Goal: Entertainment & Leisure: Consume media (video, audio)

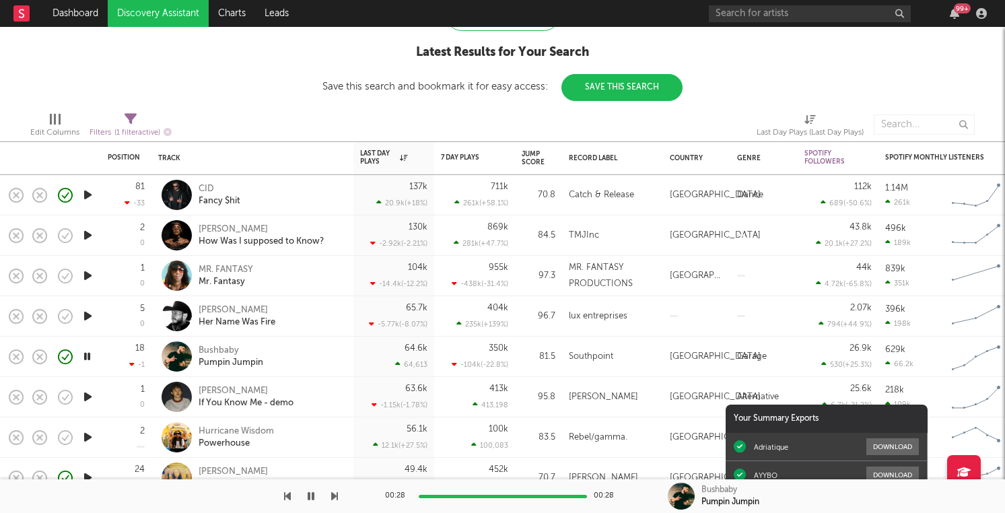
click at [84, 232] on icon "button" at bounding box center [88, 235] width 14 height 17
drag, startPoint x: 15, startPoint y: 235, endPoint x: 189, endPoint y: 247, distance: 174.0
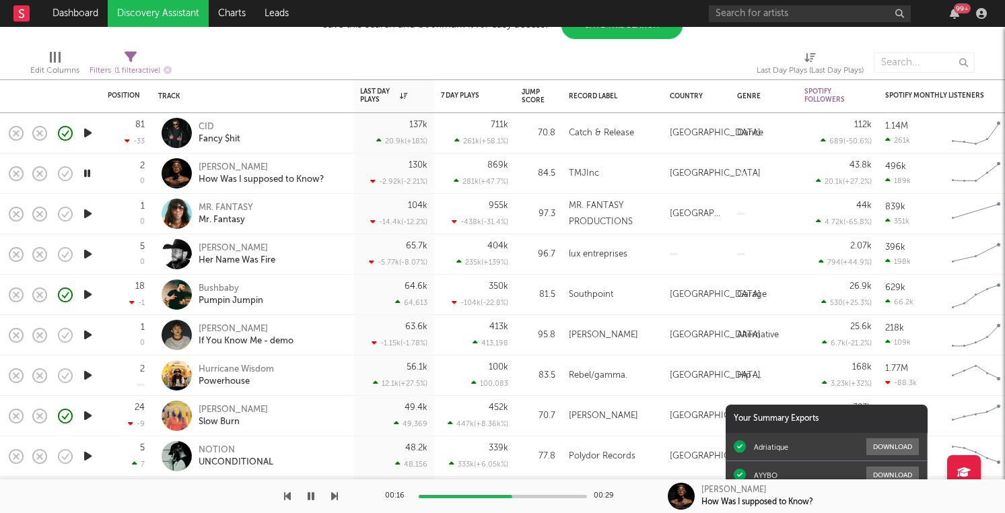
click at [89, 255] on icon "button" at bounding box center [88, 254] width 14 height 17
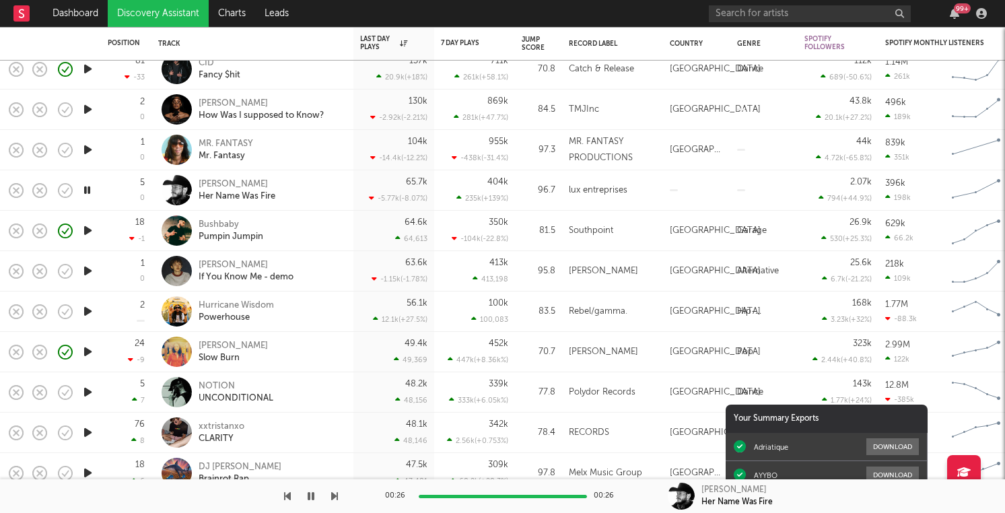
click at [92, 272] on icon "button" at bounding box center [88, 270] width 14 height 17
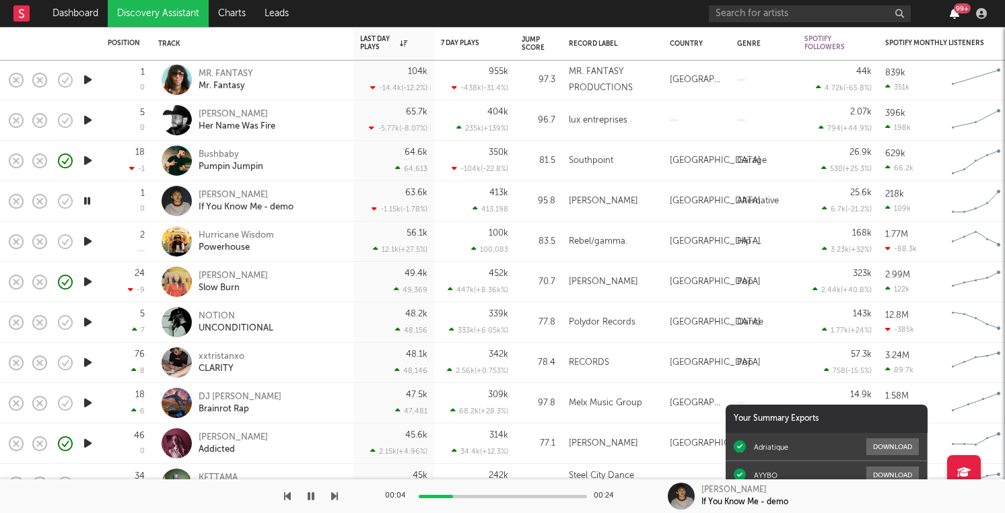
click at [955, 17] on icon "button" at bounding box center [953, 13] width 9 height 11
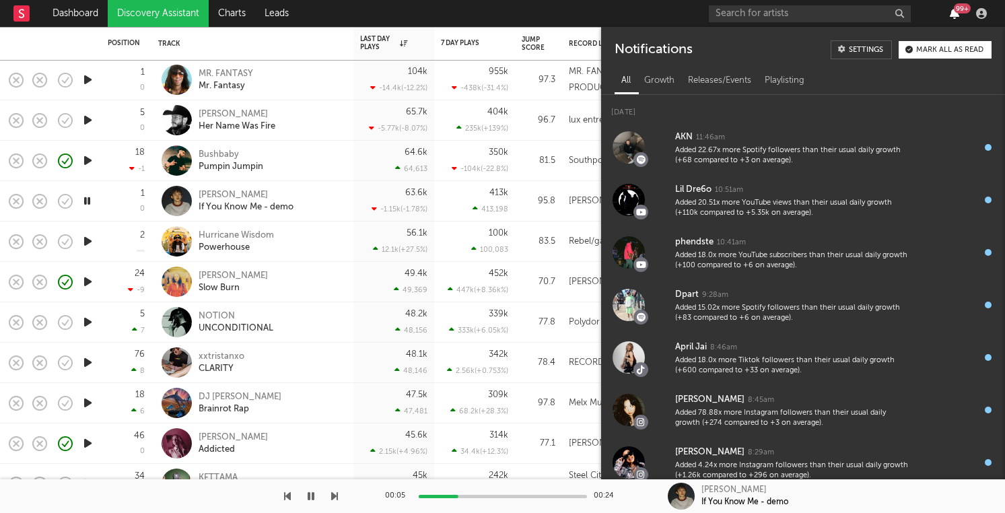
click at [955, 17] on icon "button" at bounding box center [953, 13] width 9 height 11
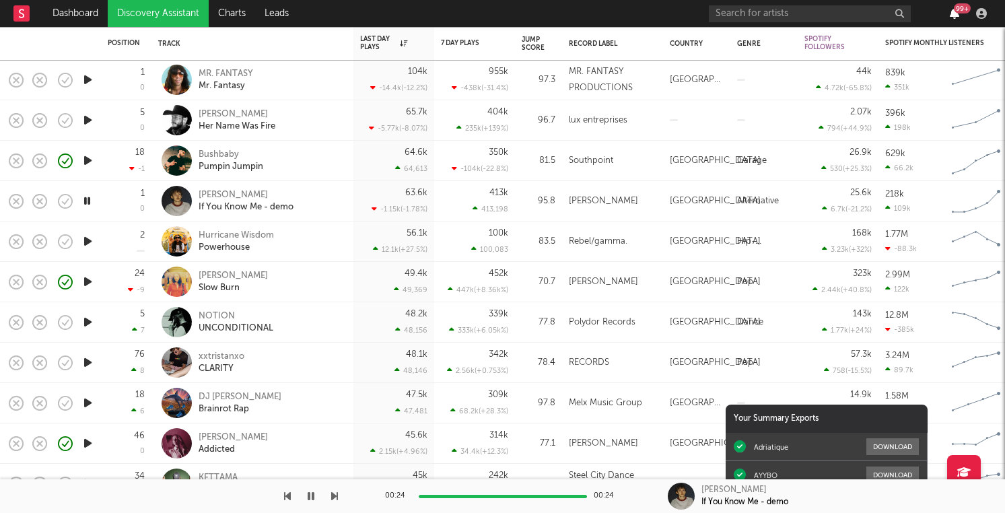
click at [957, 19] on icon "button" at bounding box center [953, 13] width 9 height 11
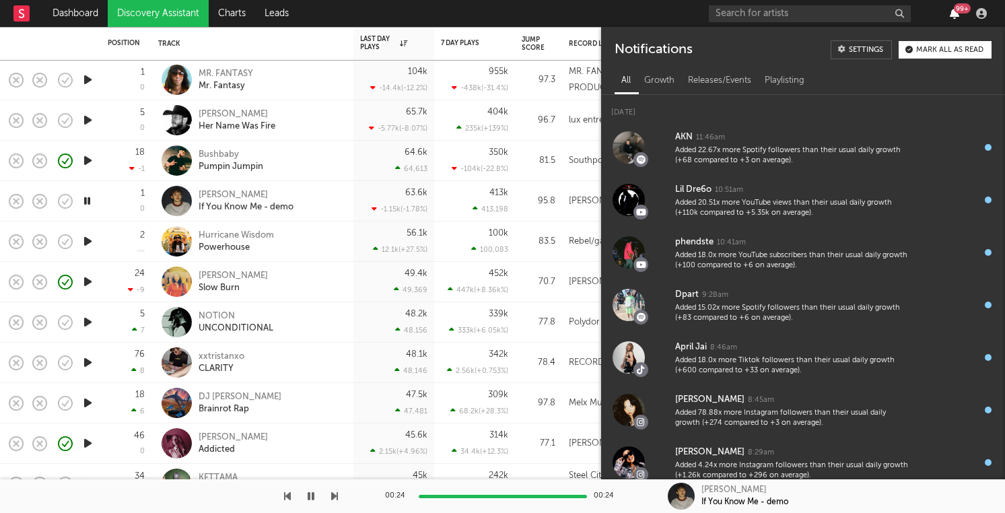
click at [957, 18] on icon "button" at bounding box center [953, 13] width 9 height 11
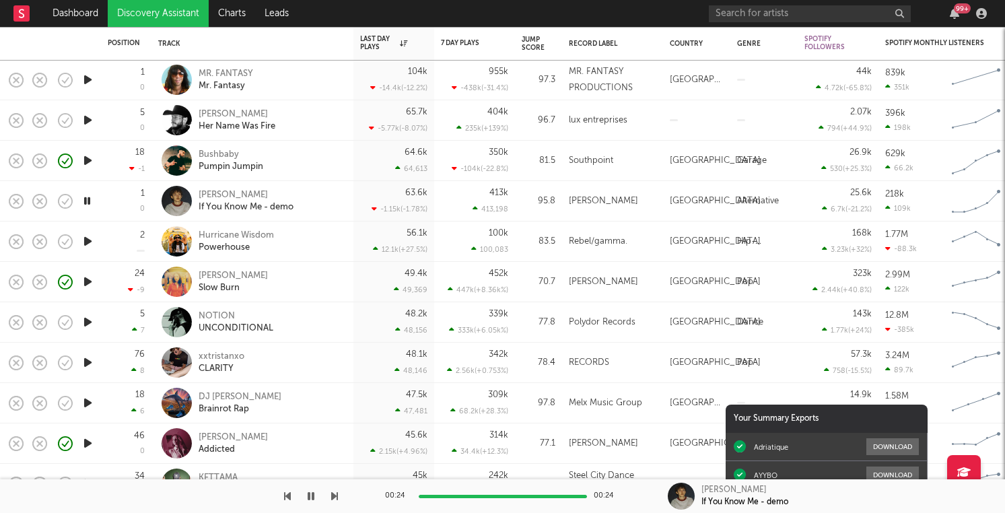
click at [83, 240] on icon "button" at bounding box center [88, 241] width 14 height 17
click at [17, 243] on rect "button" at bounding box center [15, 240] width 5 height 5
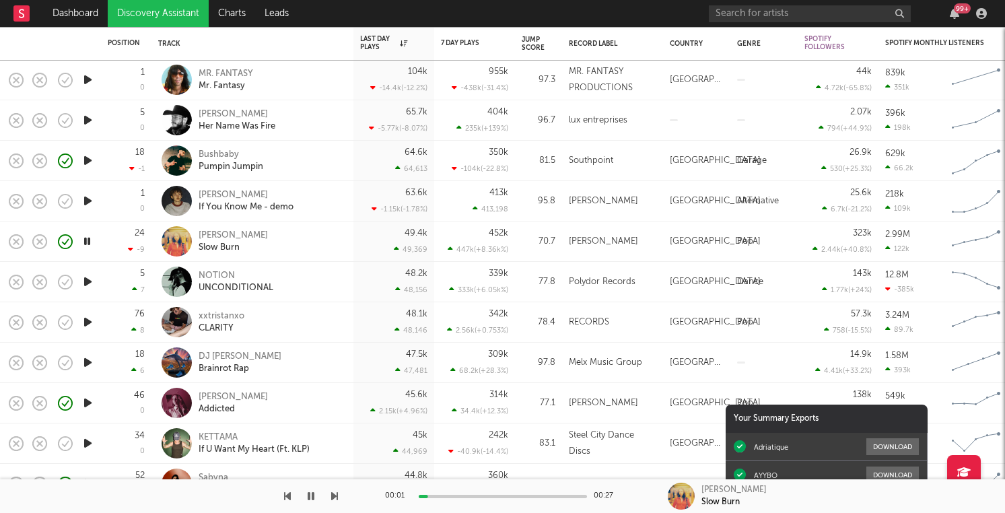
click at [92, 322] on icon "button" at bounding box center [88, 322] width 14 height 17
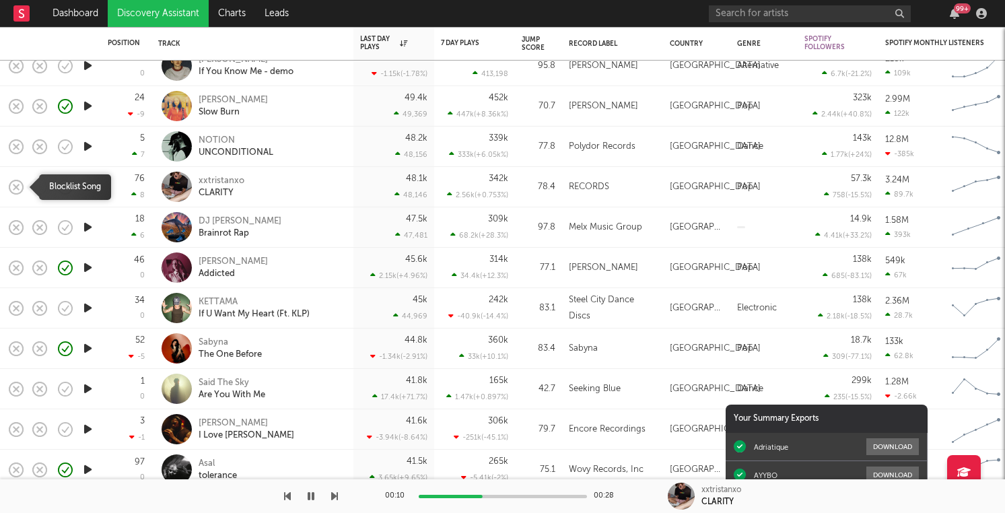
click at [19, 188] on icon "button" at bounding box center [16, 187] width 19 height 19
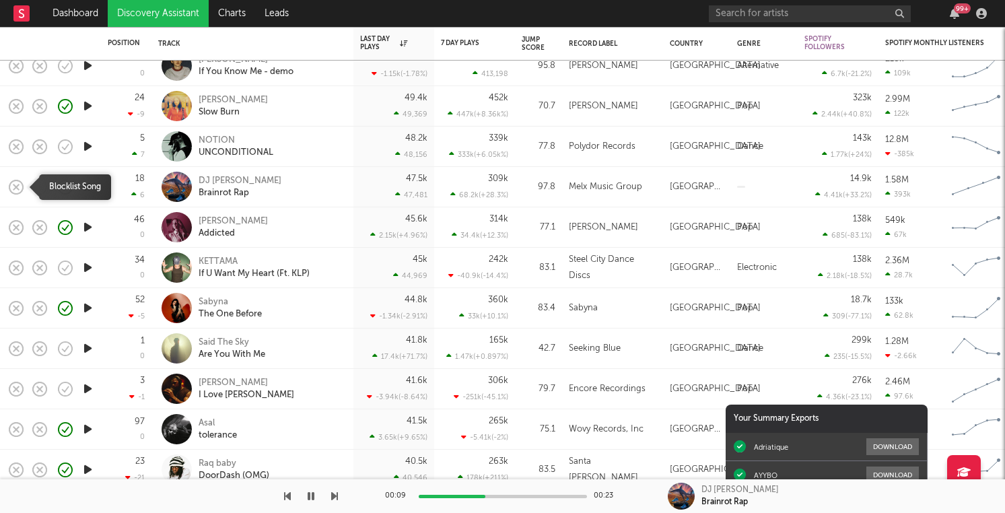
click at [19, 189] on rect "button" at bounding box center [15, 186] width 5 height 5
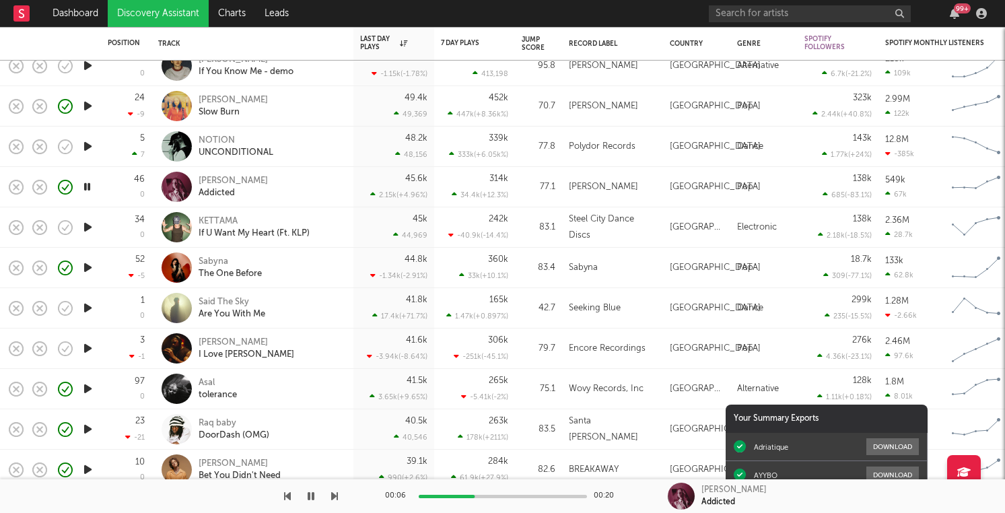
click at [87, 226] on icon "button" at bounding box center [88, 227] width 14 height 17
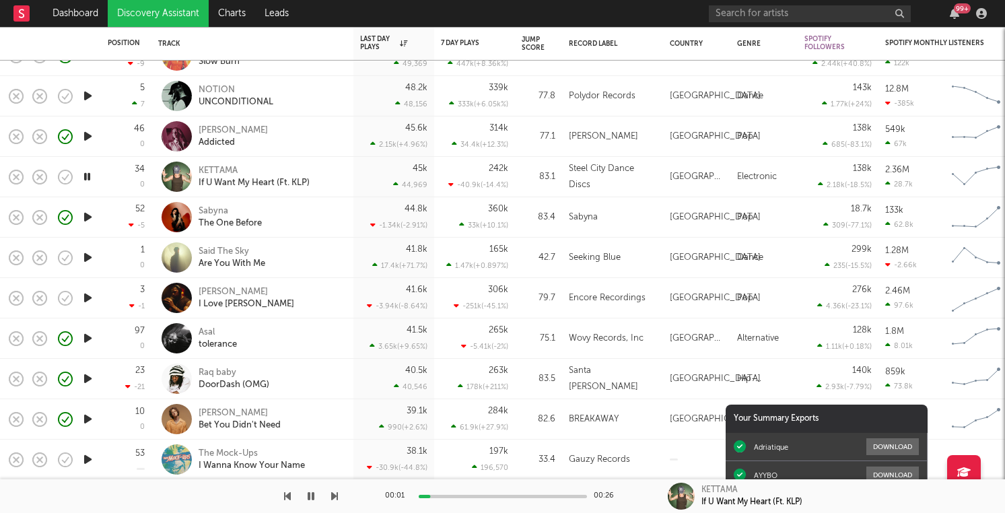
click at [86, 299] on icon "button" at bounding box center [88, 297] width 14 height 17
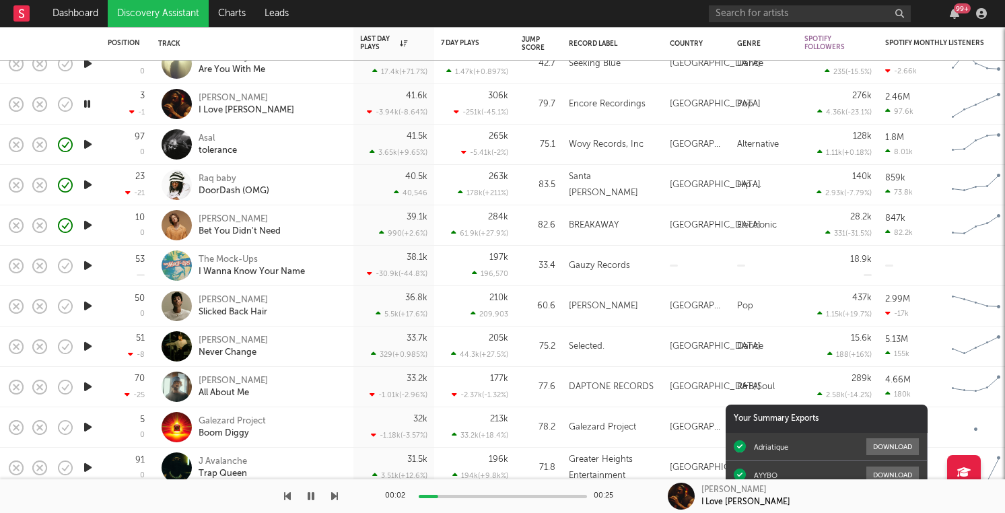
click at [85, 269] on icon "button" at bounding box center [88, 265] width 14 height 17
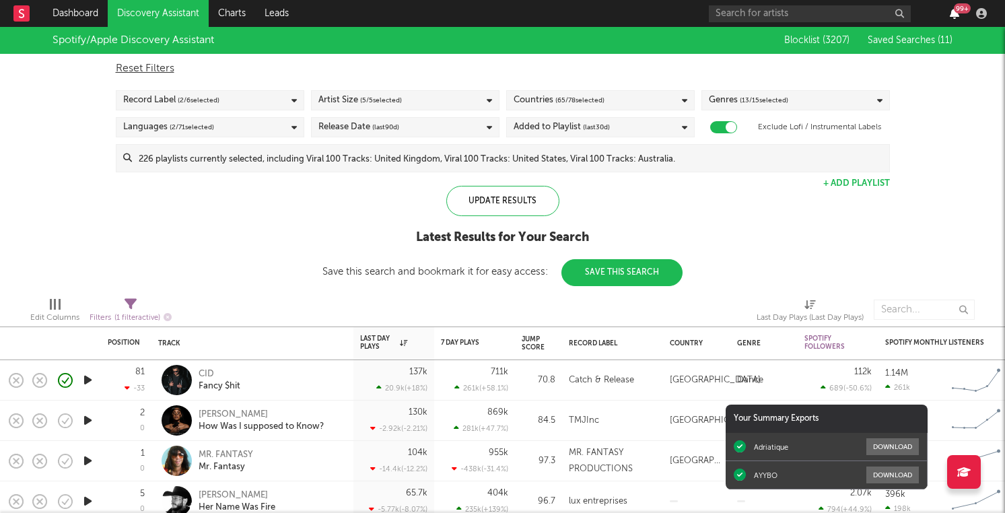
click at [954, 17] on icon "button" at bounding box center [953, 13] width 9 height 11
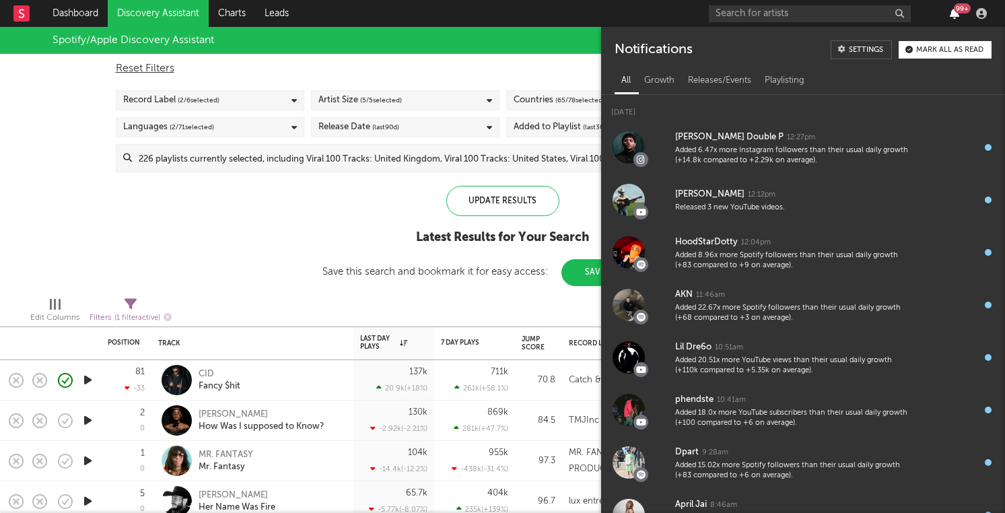
click at [954, 17] on icon "button" at bounding box center [953, 13] width 9 height 11
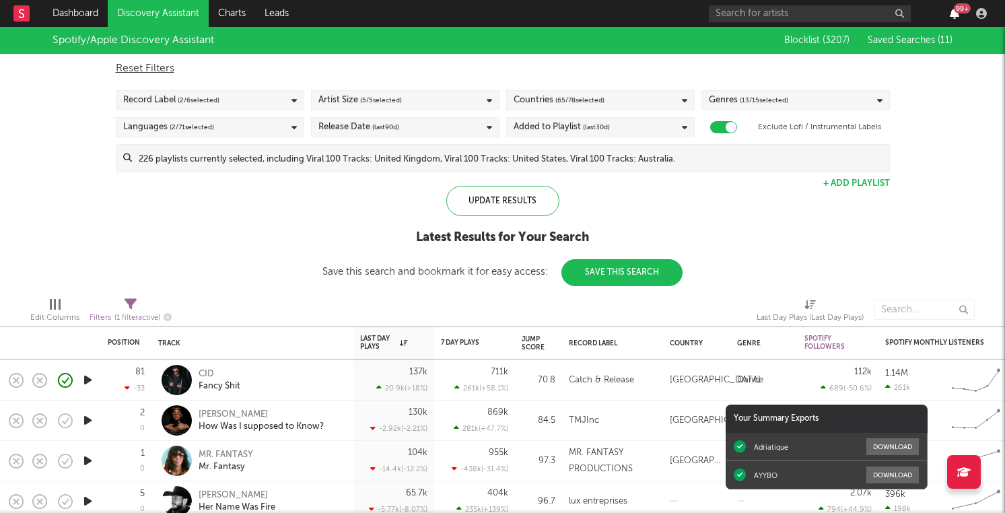
click at [954, 17] on icon "button" at bounding box center [953, 13] width 9 height 11
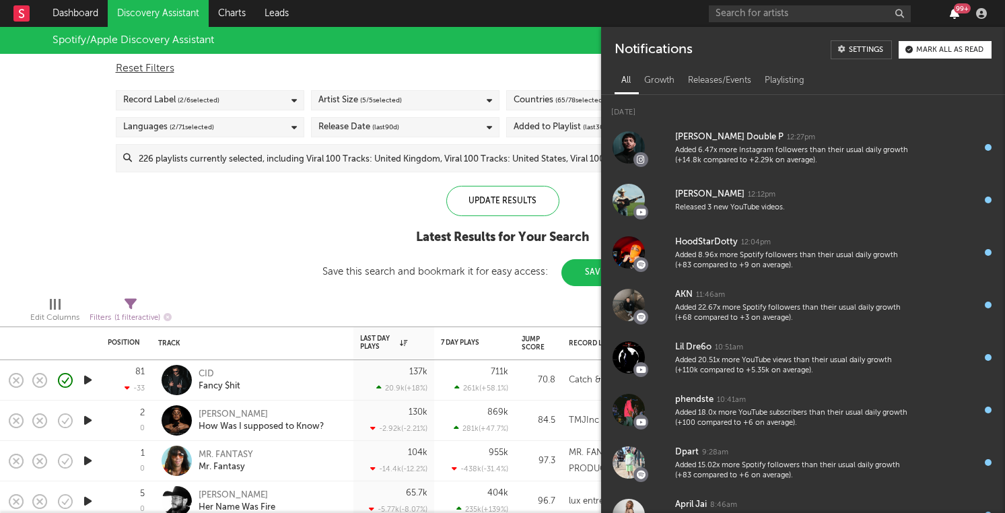
click at [954, 17] on icon "button" at bounding box center [953, 13] width 9 height 11
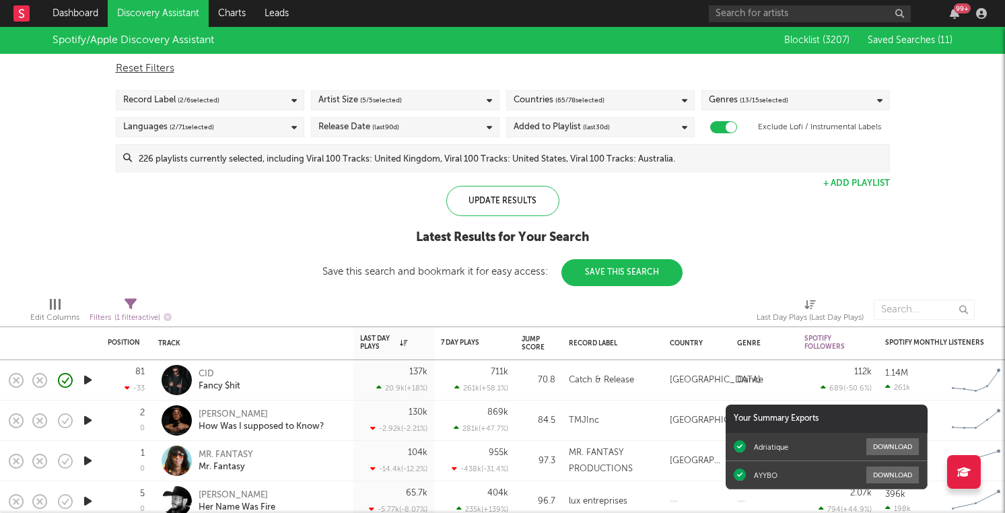
click at [918, 34] on div "Blocklist ( 3207 ) Saved Searches ( 11 )" at bounding box center [861, 40] width 182 height 27
click at [918, 38] on span "Saved Searches ( 11 )" at bounding box center [909, 40] width 85 height 9
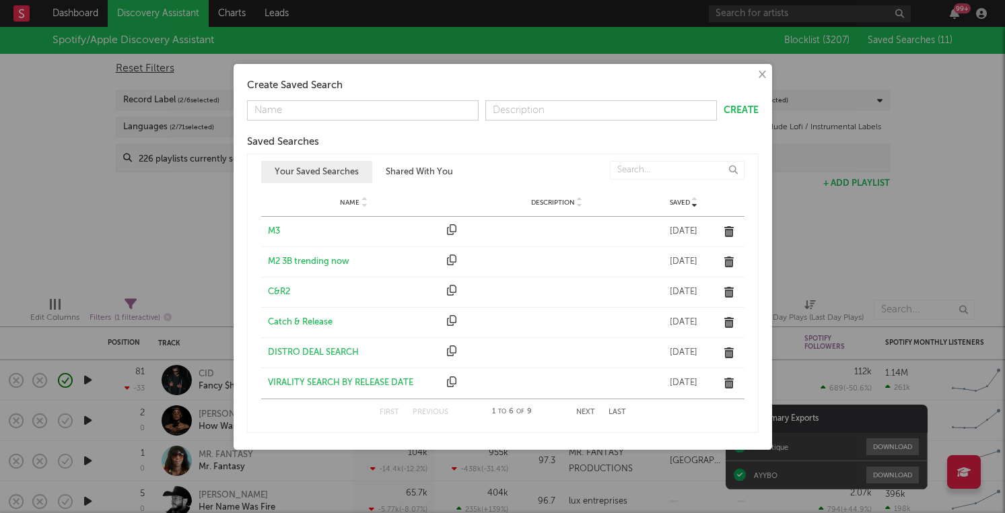
click at [272, 229] on div "M3" at bounding box center [354, 231] width 173 height 13
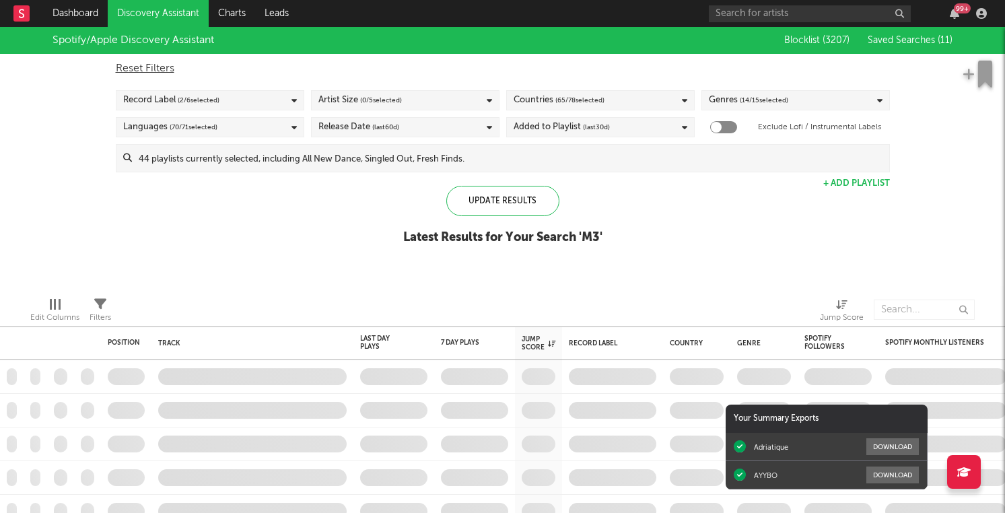
checkbox input "false"
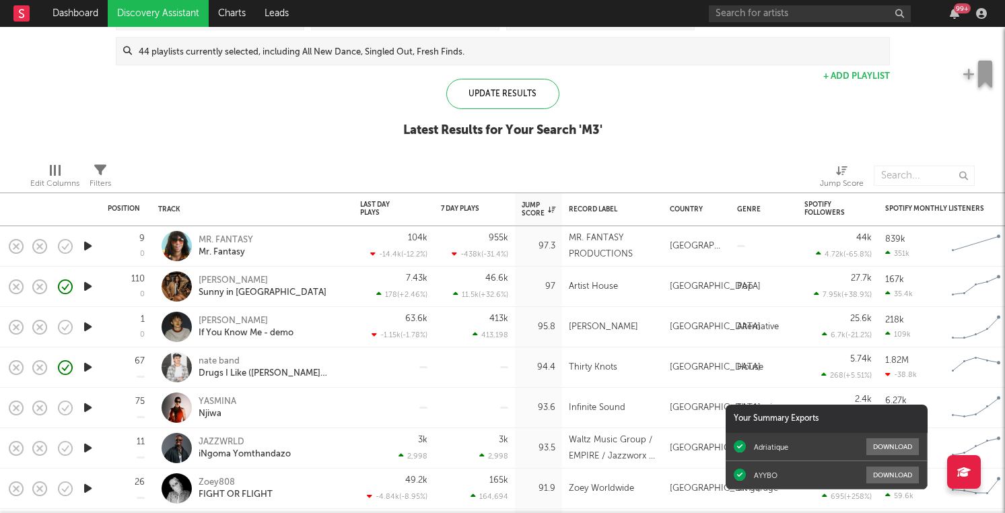
click at [85, 328] on icon "button" at bounding box center [88, 326] width 14 height 17
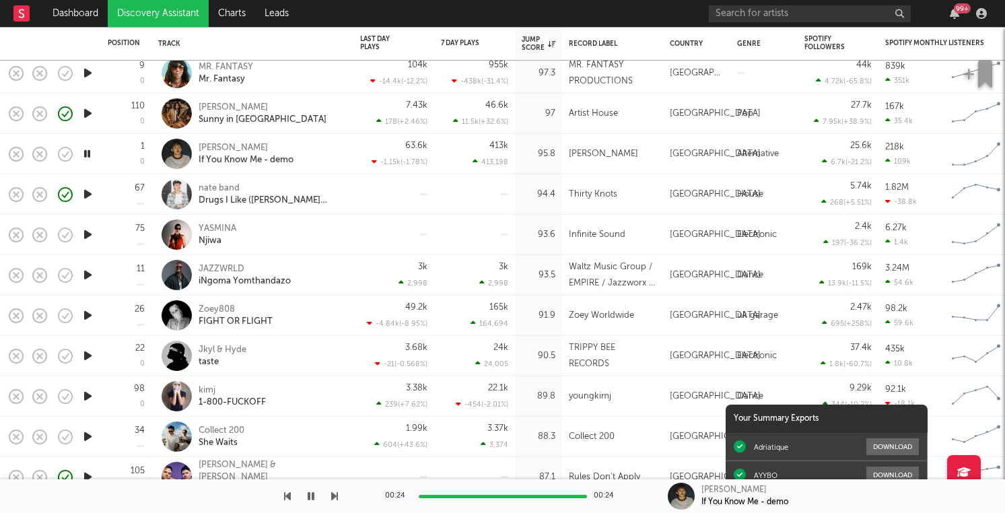
click at [316, 225] on div "[PERSON_NAME]" at bounding box center [270, 235] width 145 height 24
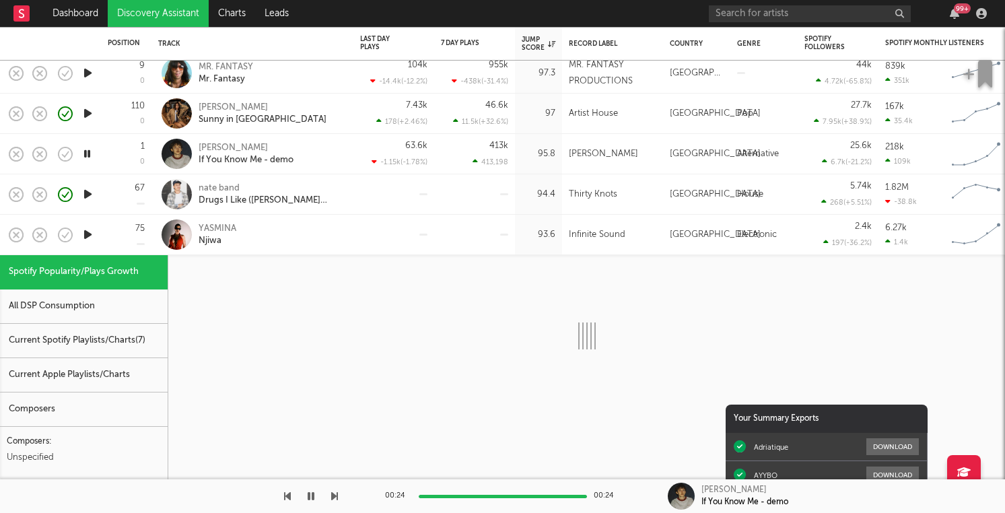
click at [316, 225] on div "[PERSON_NAME]" at bounding box center [270, 235] width 145 height 24
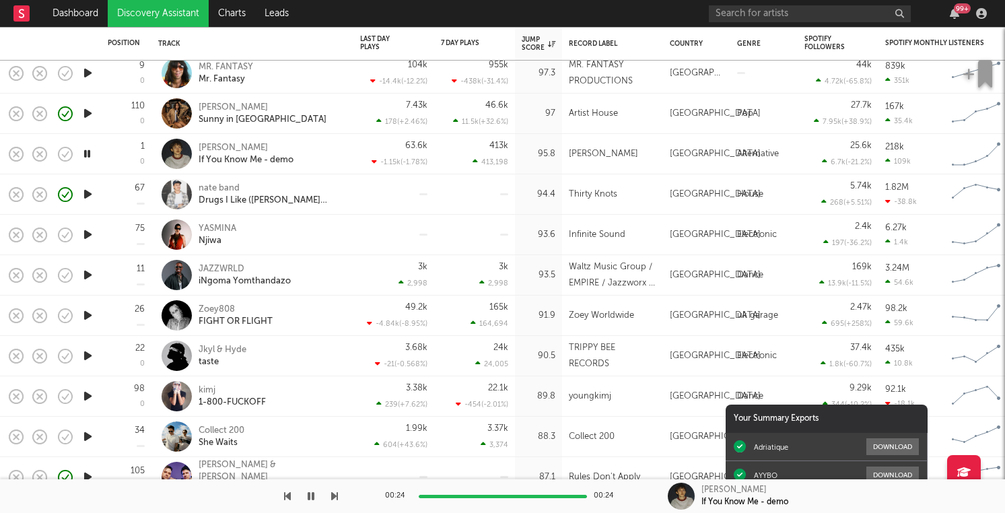
click at [313, 278] on div "JAZZWRLD iNgoma Yomthandazo" at bounding box center [270, 275] width 145 height 24
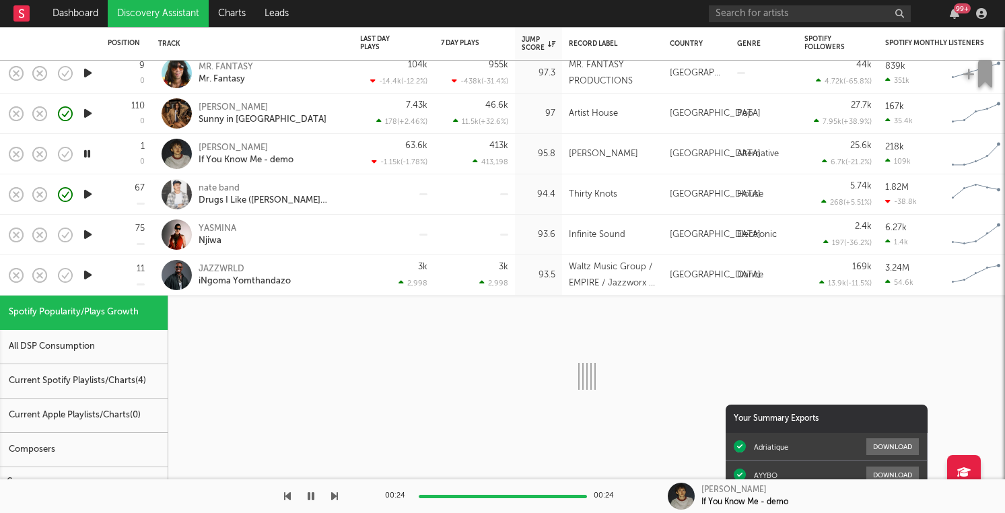
click at [313, 279] on div "JAZZWRLD iNgoma Yomthandazo" at bounding box center [270, 275] width 145 height 24
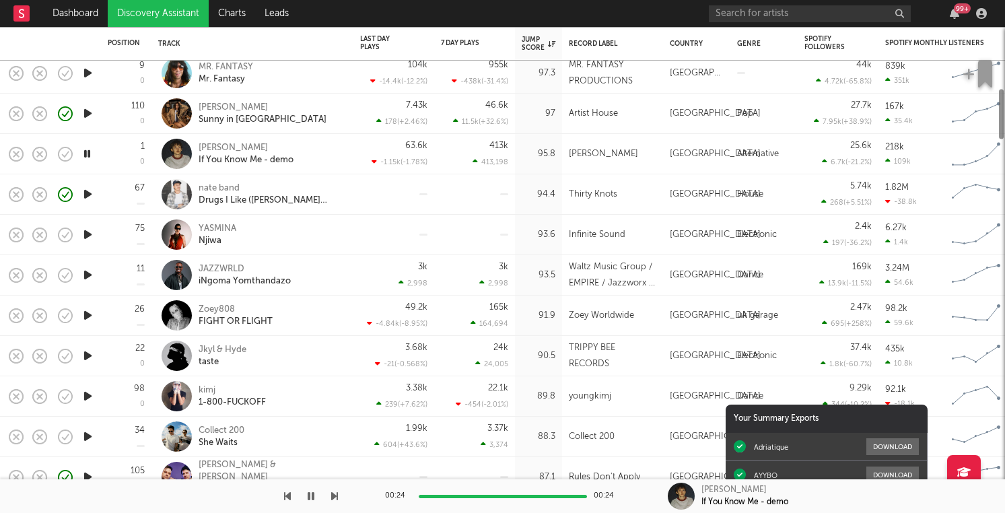
click at [313, 322] on div "Zoey808 FIGHT OR FLIGHT" at bounding box center [270, 315] width 145 height 24
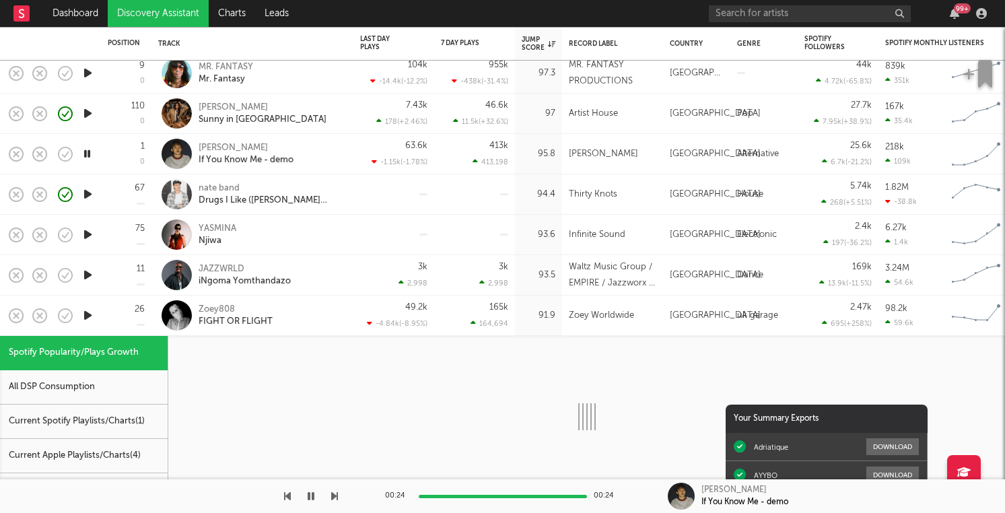
click at [313, 322] on div "Zoey808 FIGHT OR FLIGHT" at bounding box center [270, 315] width 145 height 24
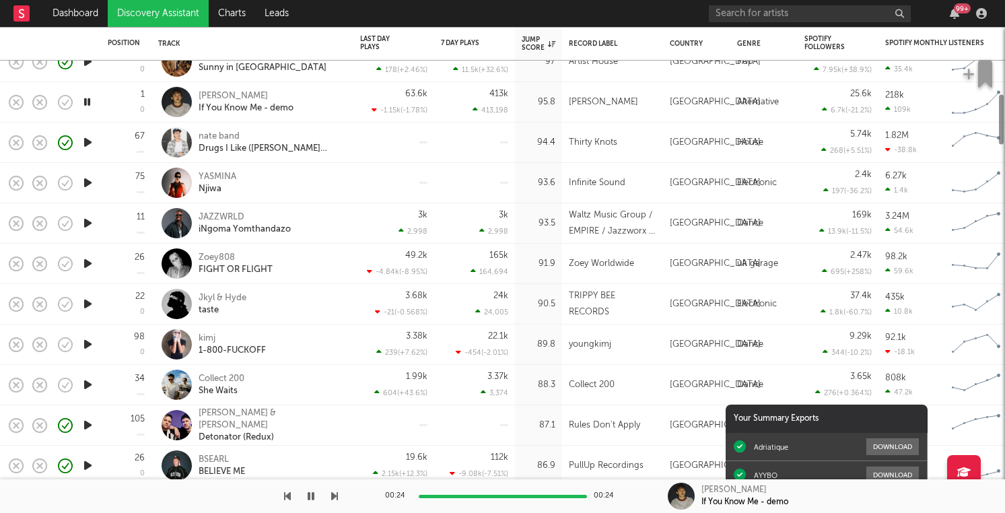
click at [310, 317] on div "Jkyl & Hyde taste" at bounding box center [252, 304] width 188 height 40
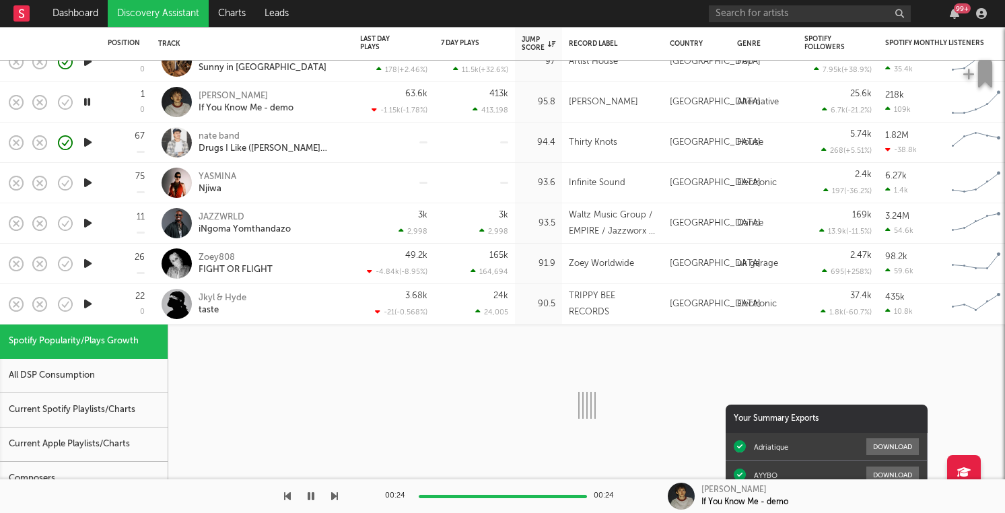
select select "1w"
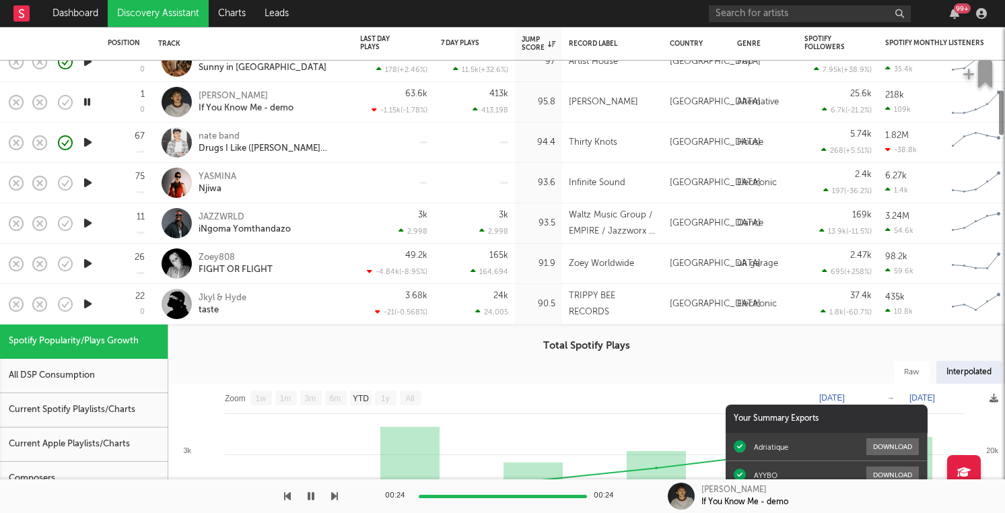
click at [301, 301] on div "Jkyl & Hyde taste" at bounding box center [270, 304] width 145 height 24
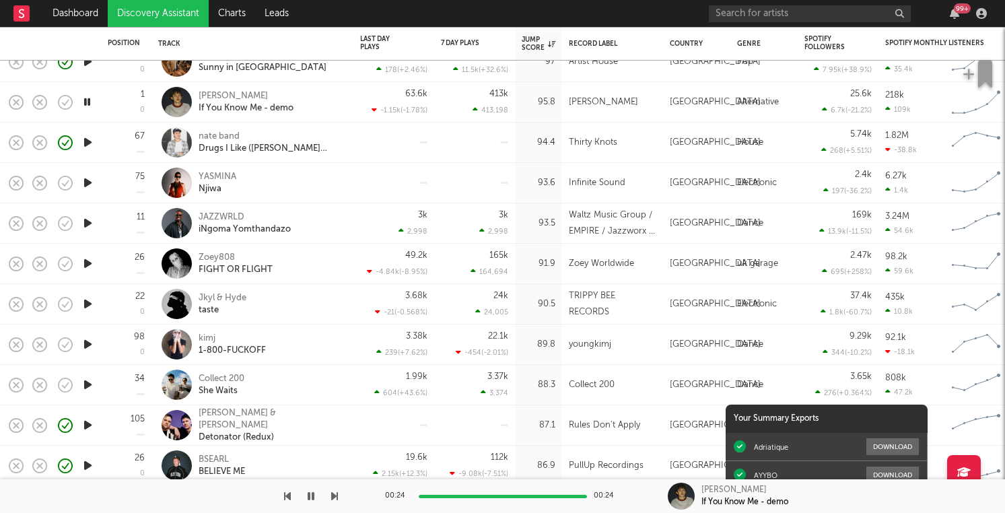
click at [301, 342] on div "kimj 1-800-FUCKOFF" at bounding box center [270, 344] width 145 height 24
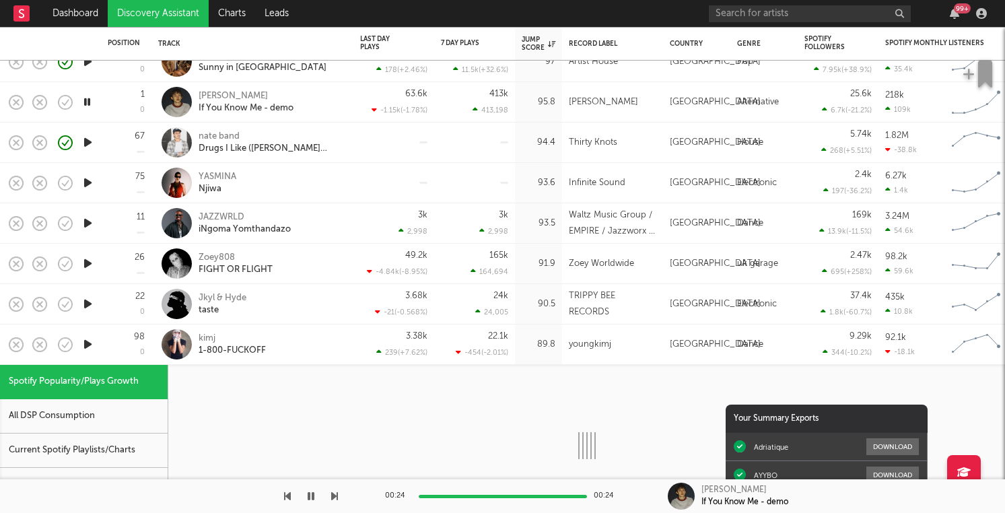
click at [301, 342] on div "kimj 1-800-FUCKOFF" at bounding box center [270, 344] width 145 height 24
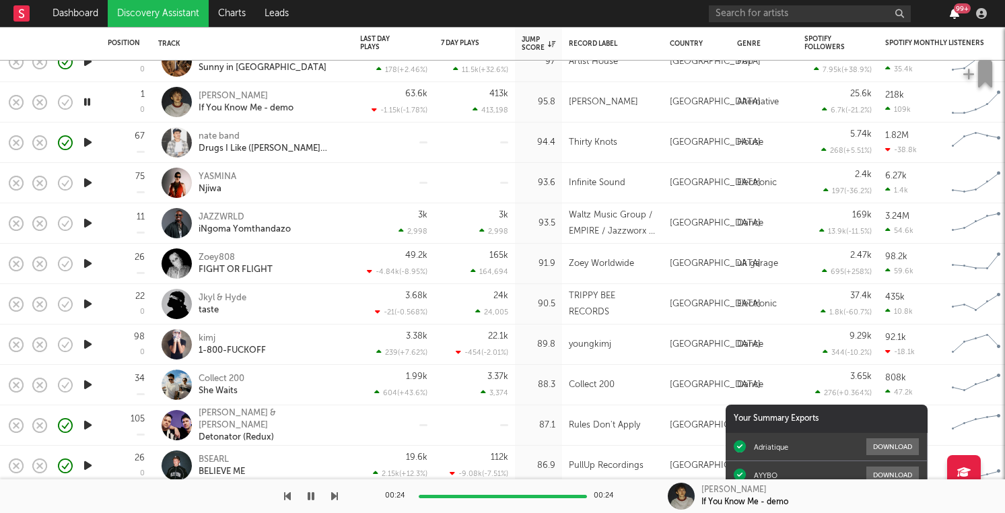
click at [954, 13] on icon "button" at bounding box center [953, 13] width 9 height 11
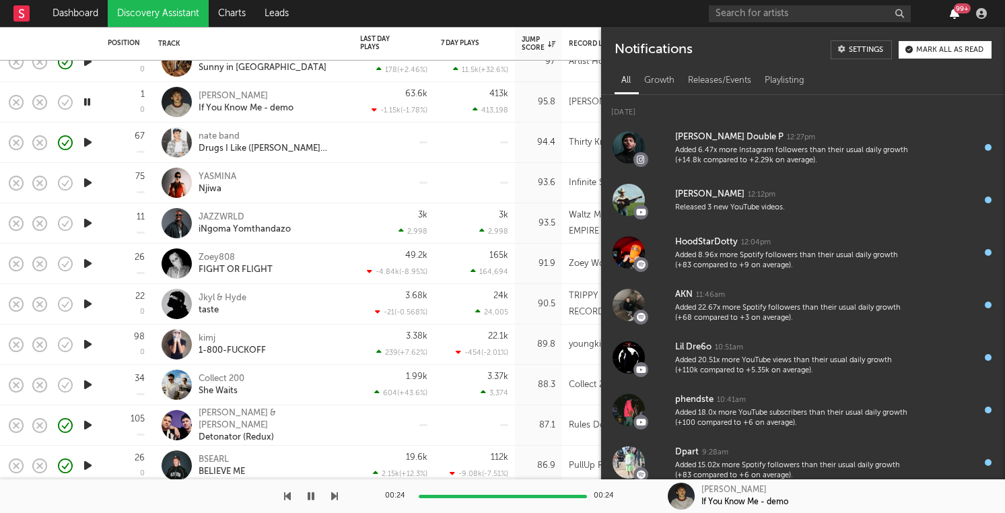
click at [954, 13] on icon "button" at bounding box center [953, 13] width 9 height 11
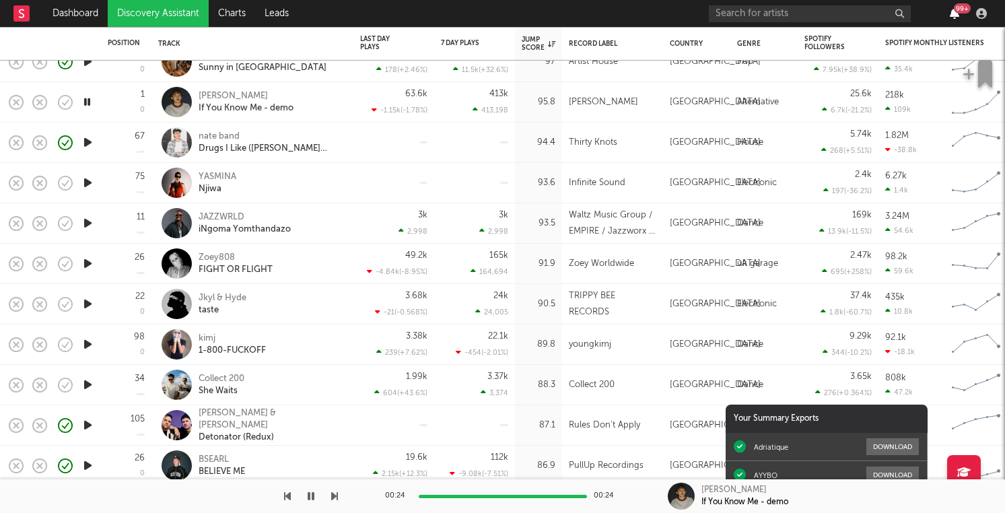
click at [954, 13] on icon "button" at bounding box center [953, 13] width 9 height 11
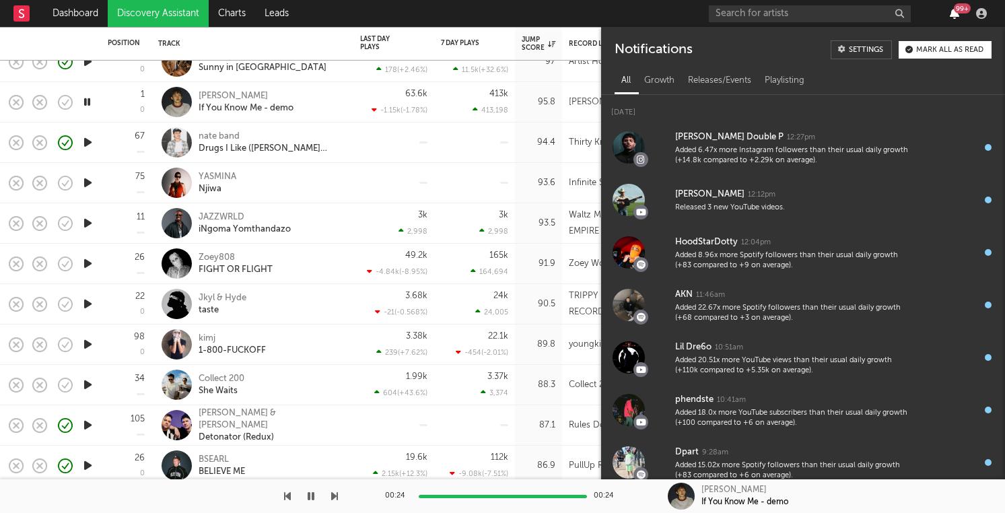
click at [954, 13] on icon "button" at bounding box center [953, 13] width 9 height 11
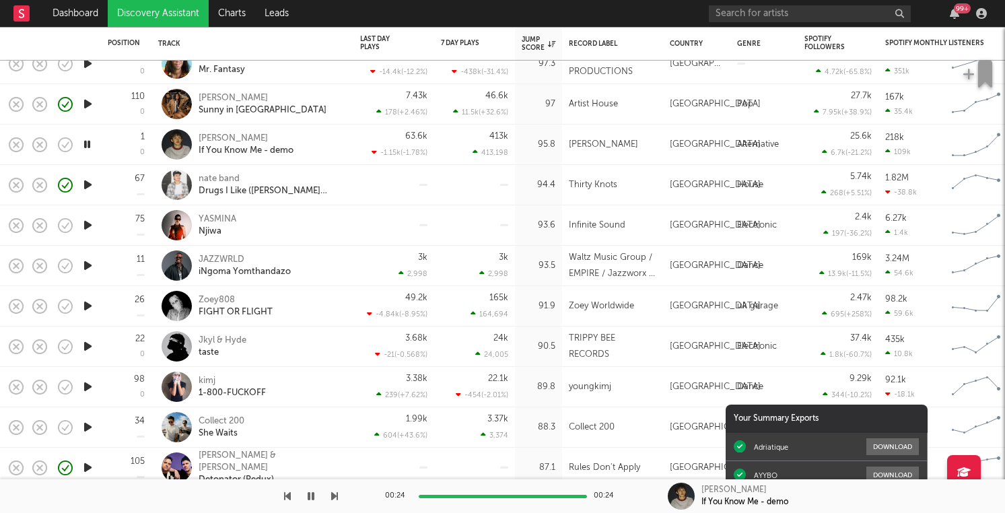
click at [527, 256] on div "93.5" at bounding box center [538, 266] width 47 height 40
select select "1w"
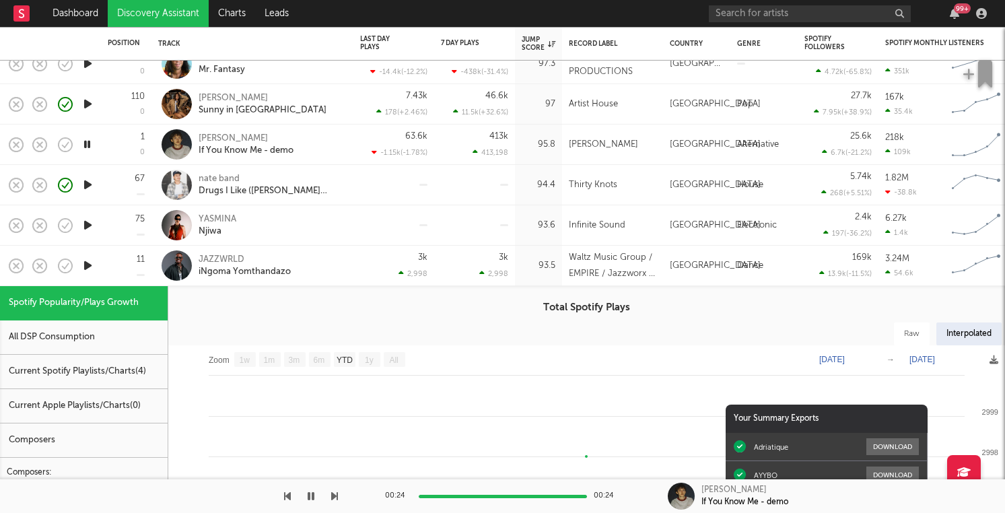
click at [527, 256] on div "93.5" at bounding box center [538, 266] width 47 height 40
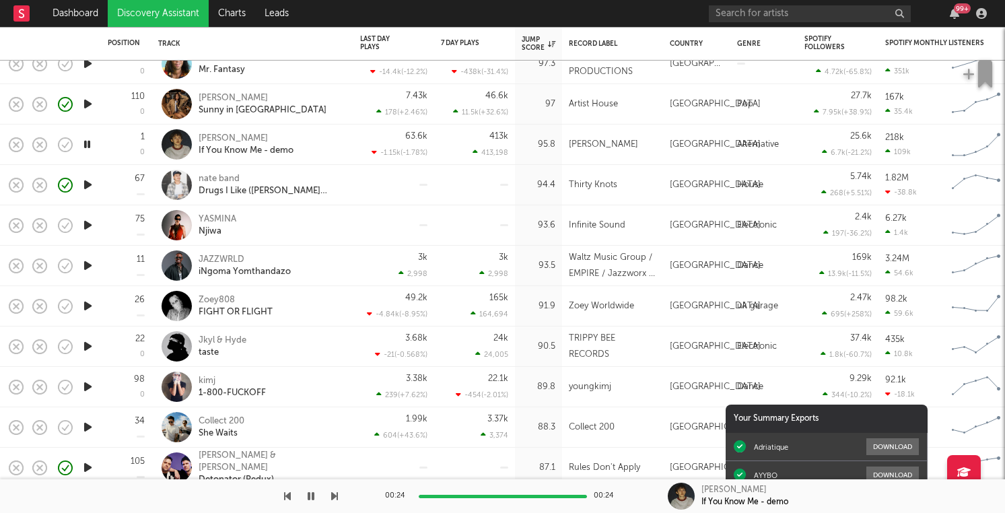
click at [527, 225] on div "93.6" at bounding box center [538, 225] width 34 height 16
select select "1w"
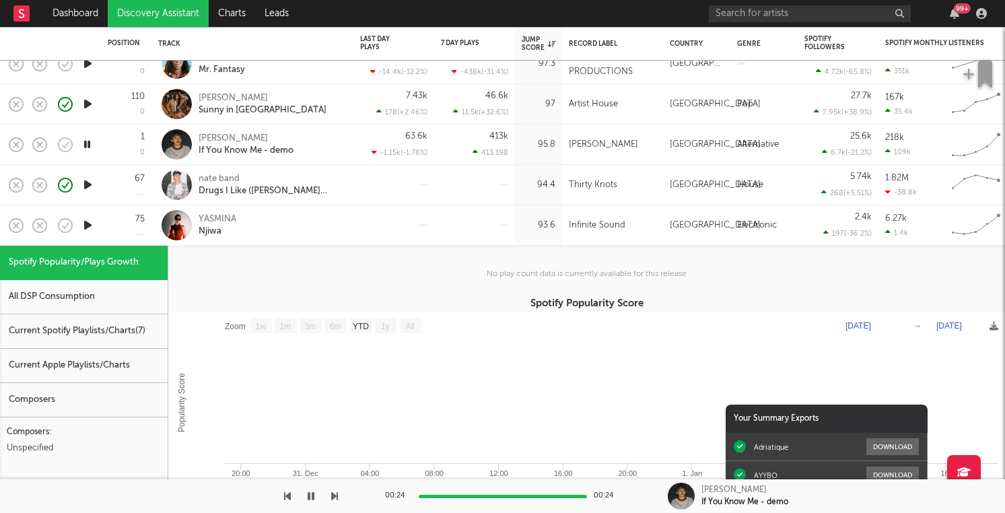
click at [527, 225] on div "93.6" at bounding box center [538, 225] width 34 height 16
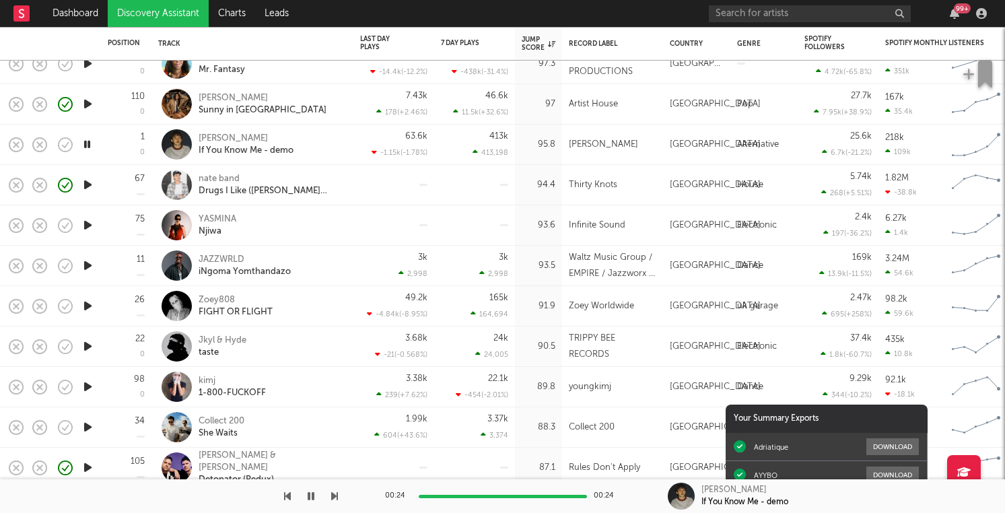
click at [525, 266] on div "93.5" at bounding box center [538, 266] width 34 height 16
select select "1w"
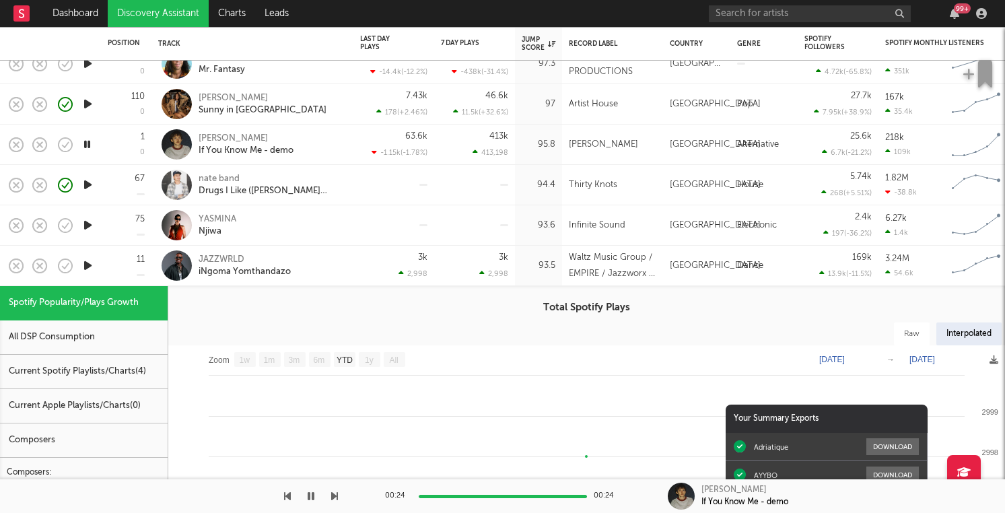
click at [525, 266] on div "93.5" at bounding box center [538, 266] width 34 height 16
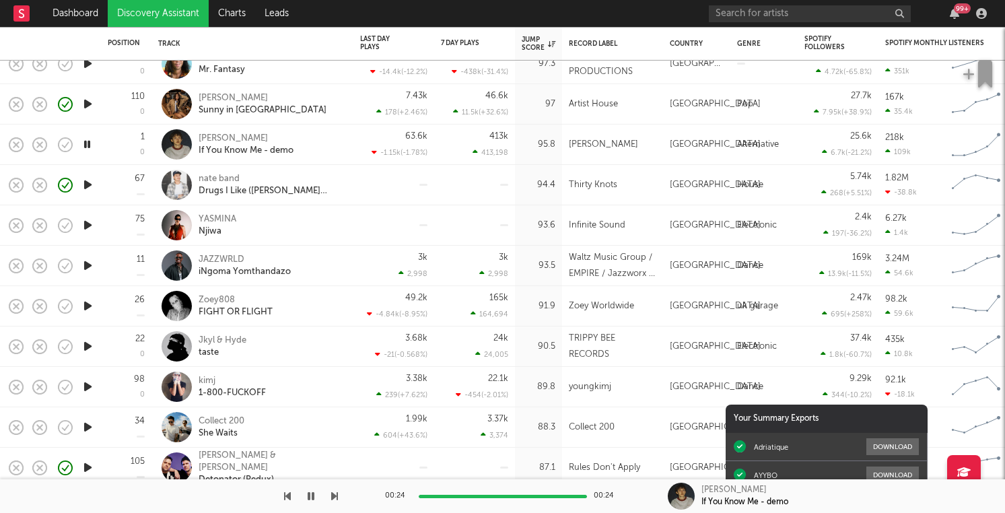
click at [523, 259] on div "93.5" at bounding box center [538, 266] width 34 height 16
select select "1w"
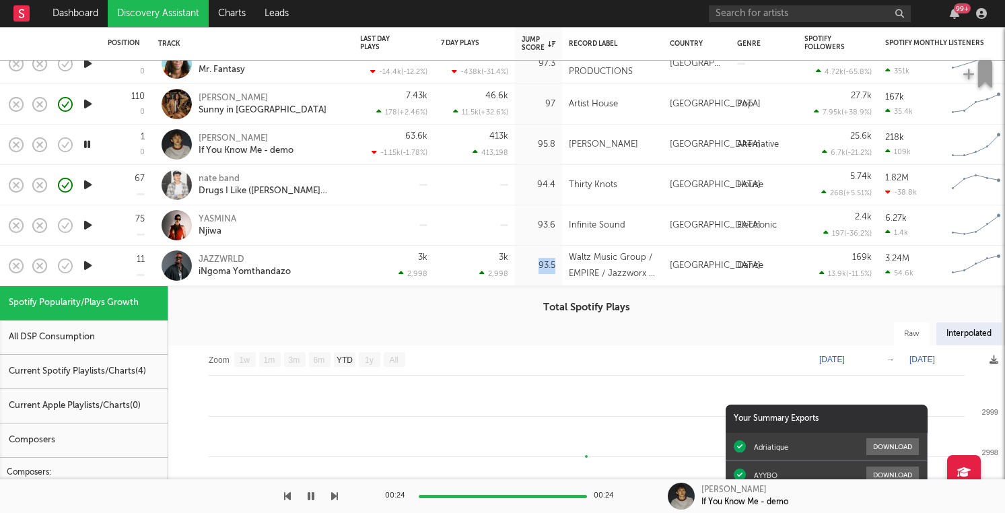
click at [523, 259] on div "93.5" at bounding box center [538, 266] width 34 height 16
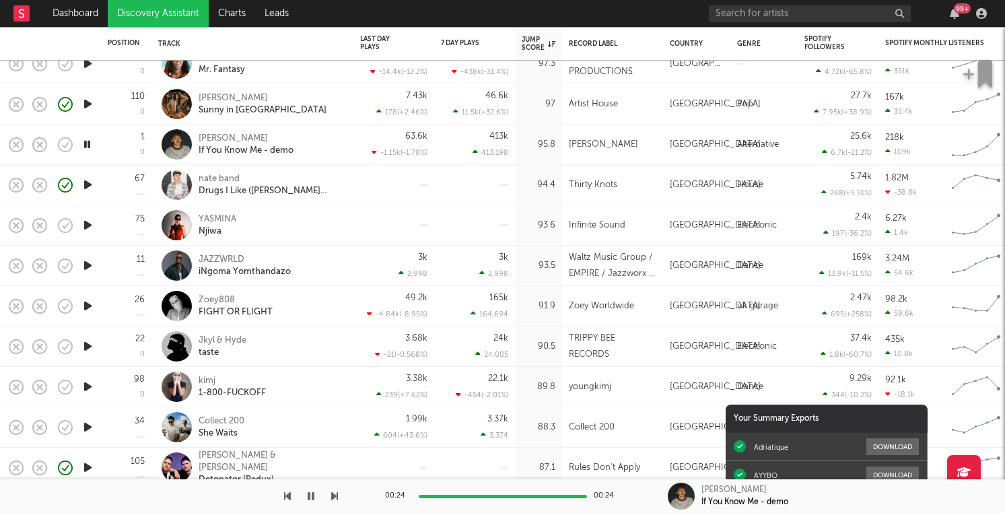
click at [519, 287] on div "91.9" at bounding box center [538, 306] width 47 height 40
select select "1w"
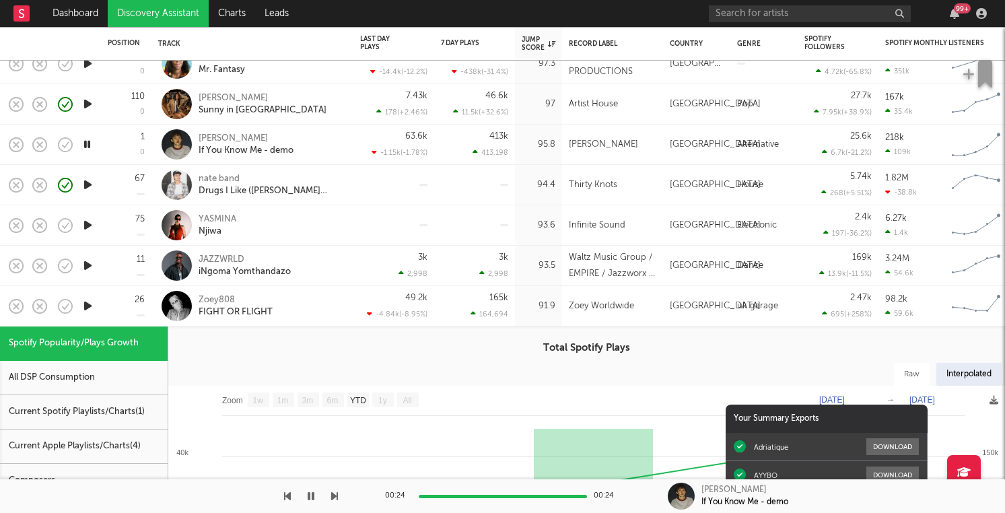
click at [519, 287] on div "91.9" at bounding box center [538, 306] width 47 height 40
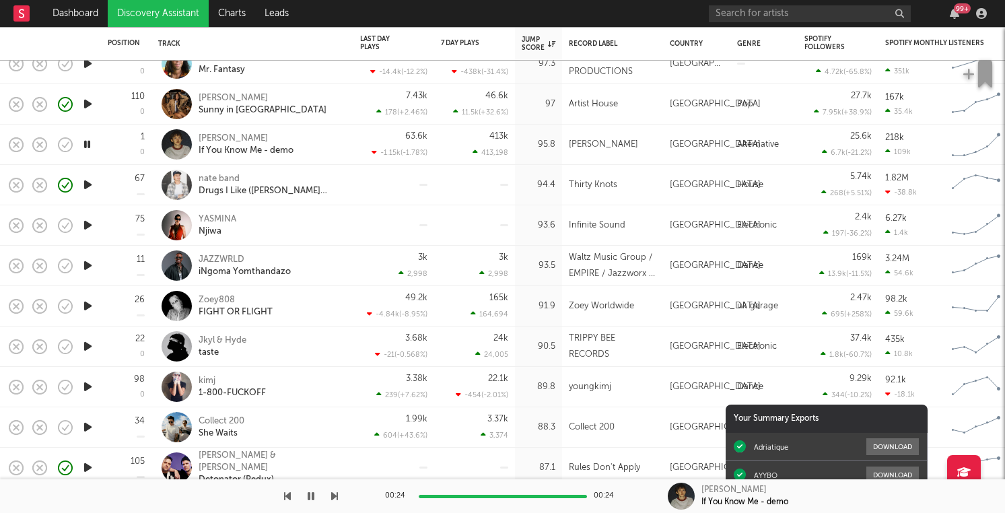
click at [518, 287] on div "91.9" at bounding box center [538, 306] width 47 height 40
select select "1w"
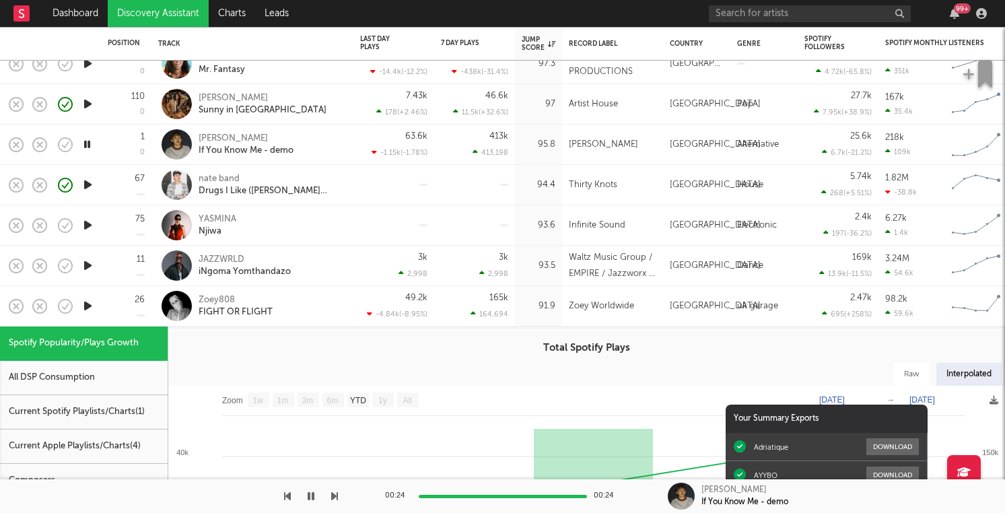
click at [518, 293] on div "91.9" at bounding box center [538, 306] width 47 height 40
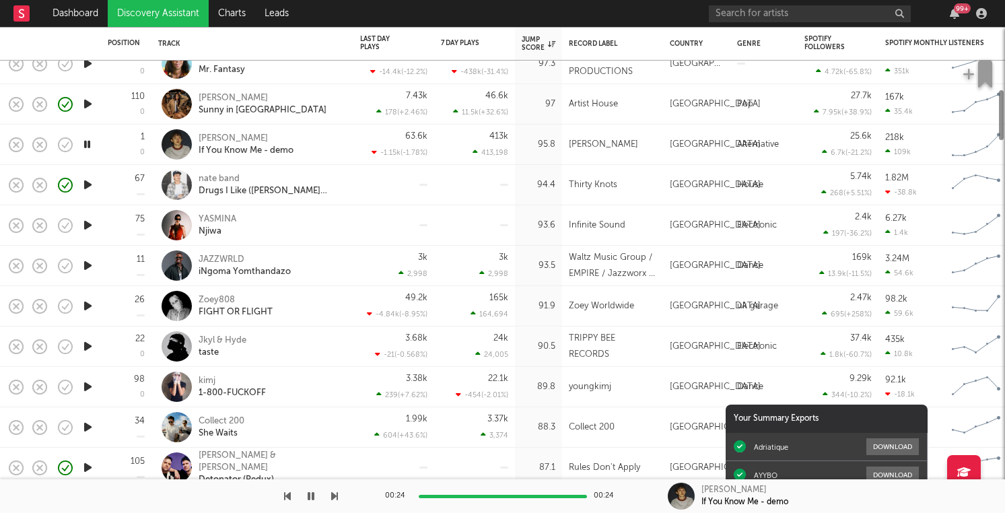
click at [518, 293] on div "91.9" at bounding box center [538, 306] width 47 height 40
select select "1w"
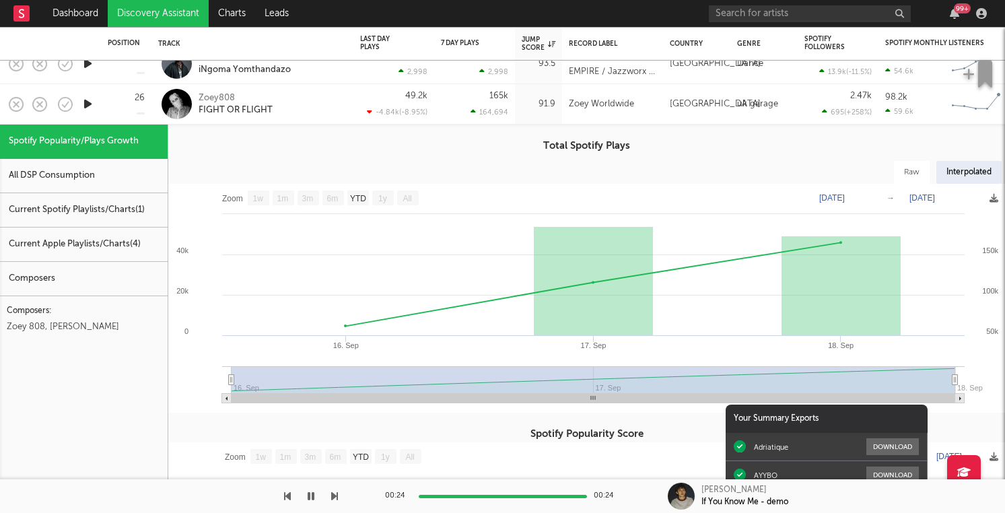
click at [513, 94] on div "165k 164,694" at bounding box center [474, 104] width 81 height 40
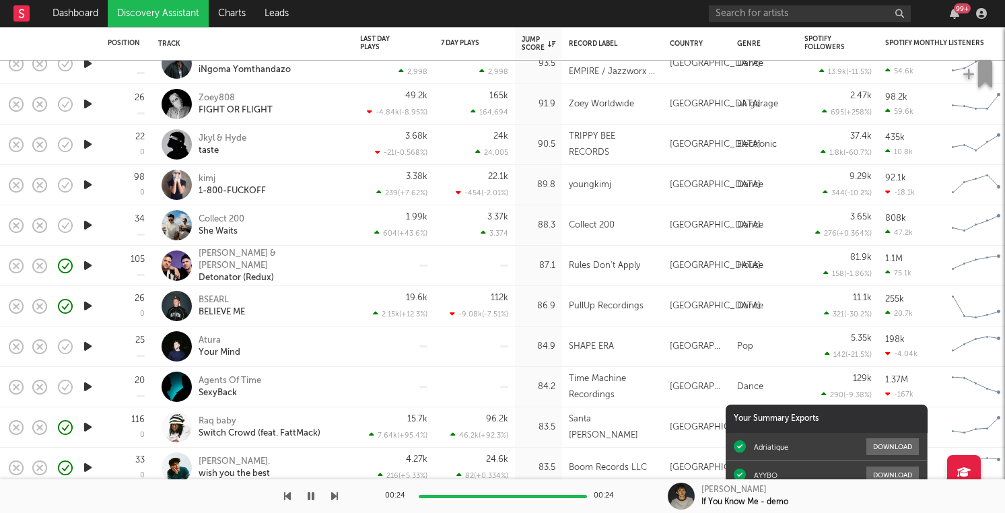
click at [515, 139] on div "90.5" at bounding box center [538, 144] width 47 height 40
select select "1w"
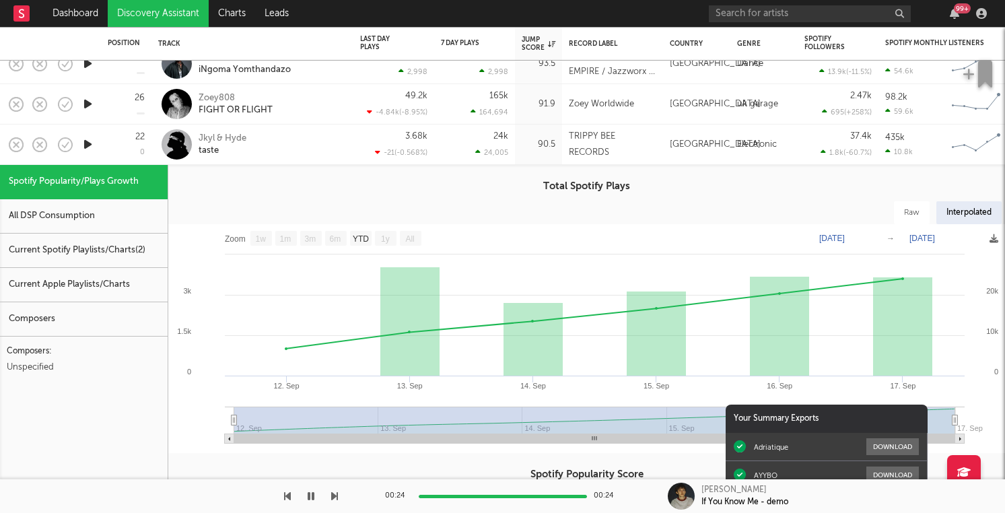
click at [515, 139] on div "90.5" at bounding box center [538, 144] width 47 height 40
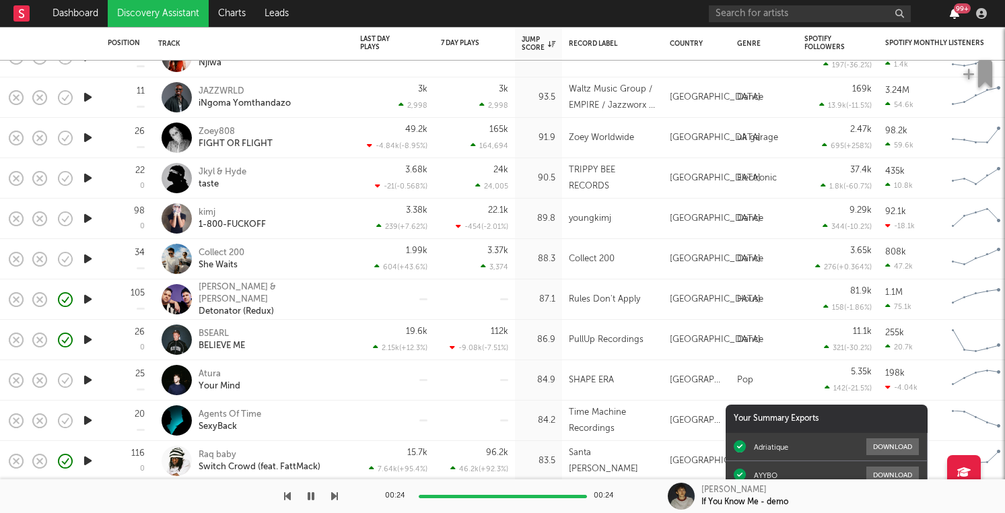
click at [955, 14] on icon "button" at bounding box center [953, 13] width 9 height 11
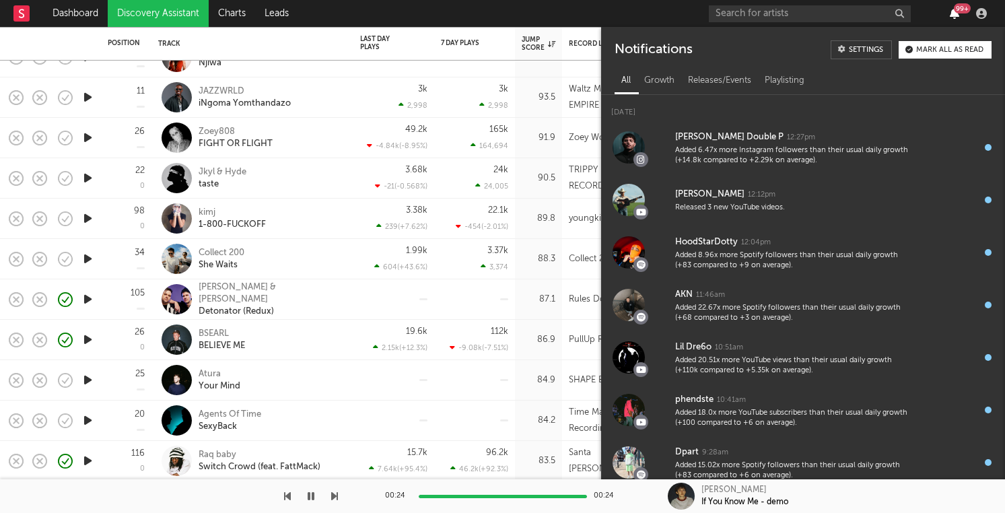
click at [955, 14] on icon "button" at bounding box center [953, 13] width 9 height 11
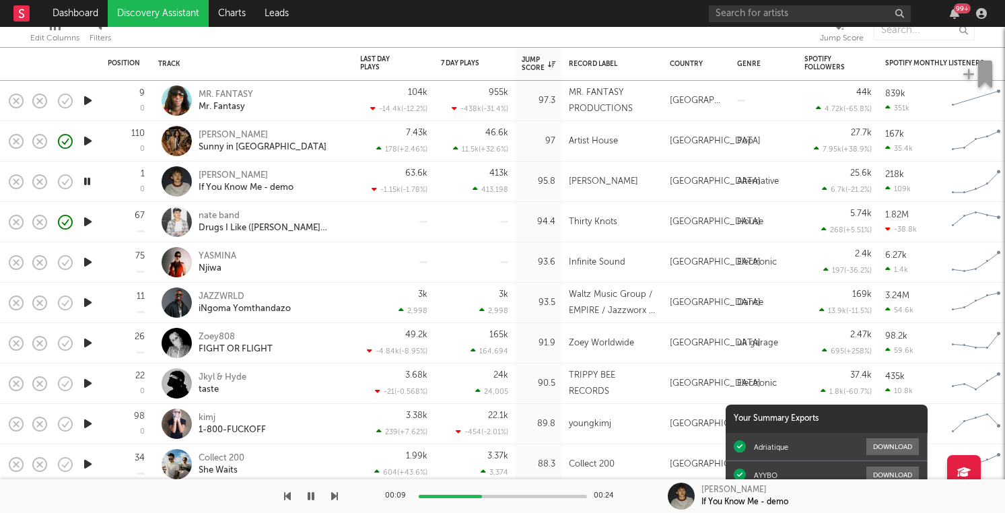
click at [89, 270] on icon "button" at bounding box center [88, 262] width 14 height 17
click at [19, 262] on icon "button" at bounding box center [16, 262] width 19 height 19
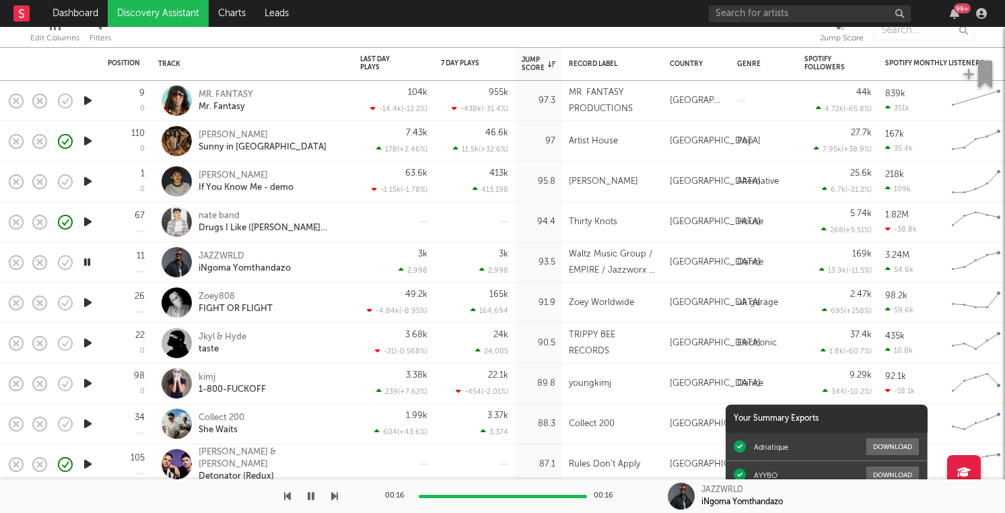
drag, startPoint x: 17, startPoint y: 261, endPoint x: 94, endPoint y: 275, distance: 77.3
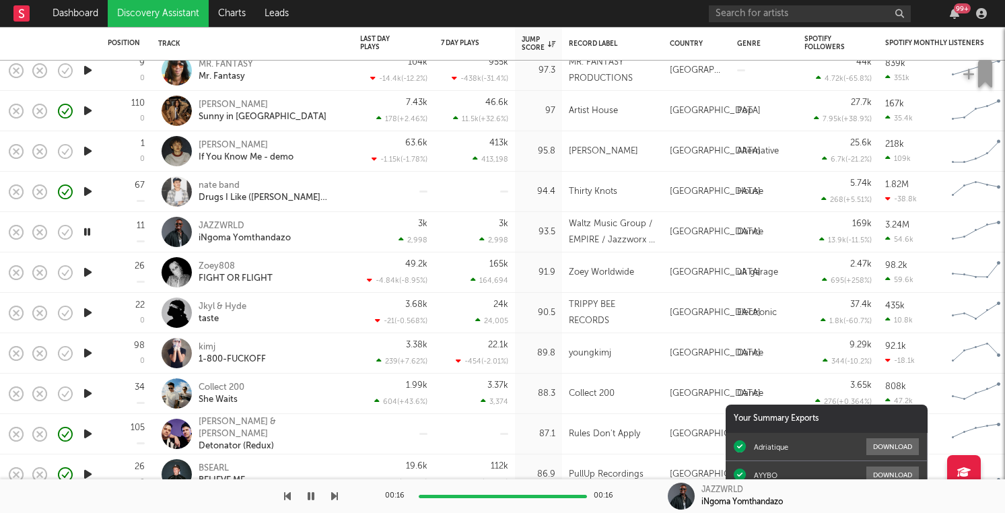
click at [91, 272] on icon "button" at bounding box center [88, 272] width 14 height 17
click at [89, 227] on icon "button" at bounding box center [97, 232] width 17 height 15
click at [84, 236] on icon "button" at bounding box center [88, 231] width 14 height 17
click at [15, 226] on icon "button" at bounding box center [16, 232] width 19 height 19
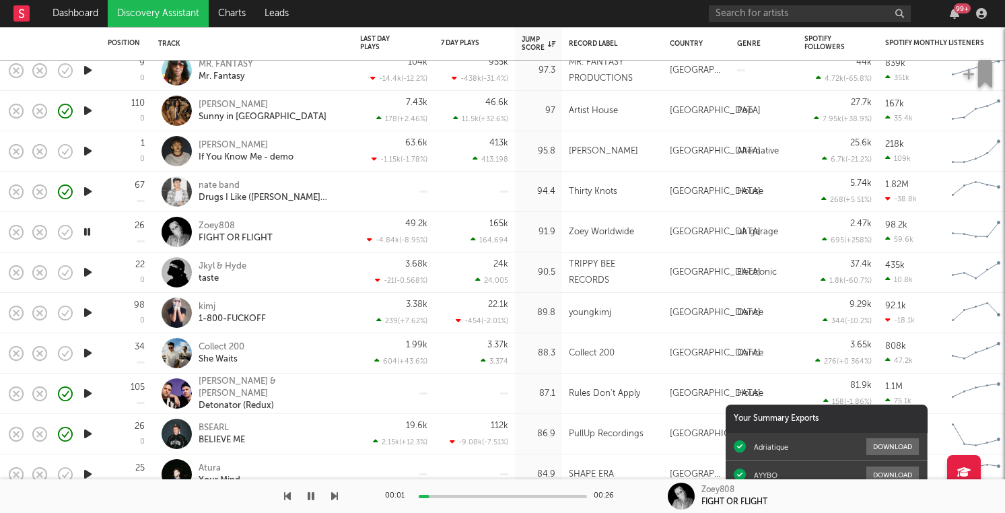
click at [87, 268] on icon "button" at bounding box center [88, 272] width 14 height 17
click at [957, 18] on icon "button" at bounding box center [953, 13] width 9 height 11
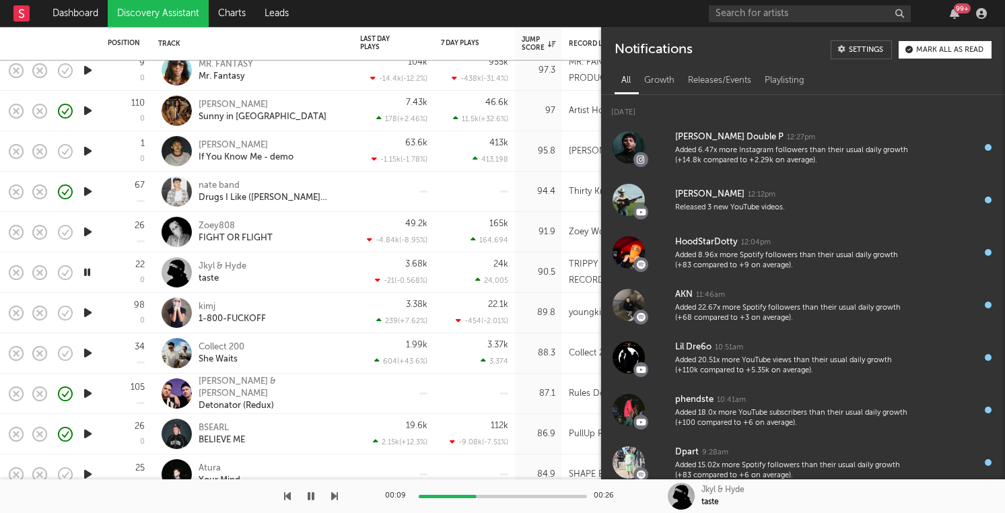
click at [957, 19] on div "99 +" at bounding box center [849, 13] width 283 height 27
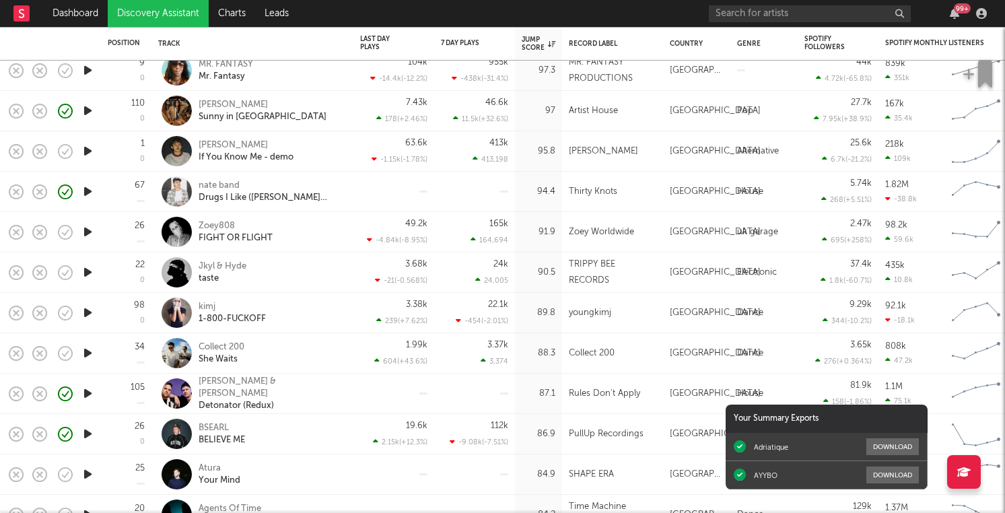
click at [79, 353] on div at bounding box center [87, 353] width 27 height 40
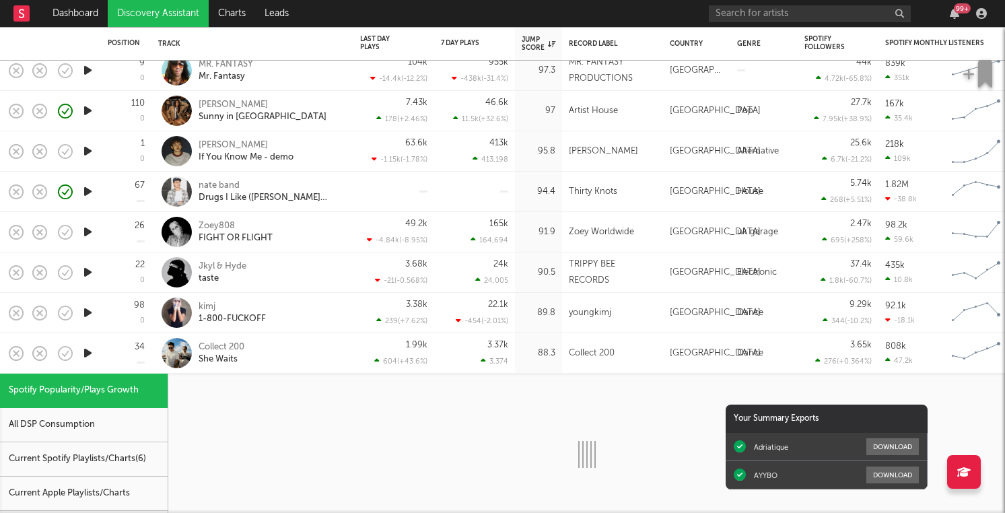
click at [79, 353] on div at bounding box center [87, 353] width 27 height 40
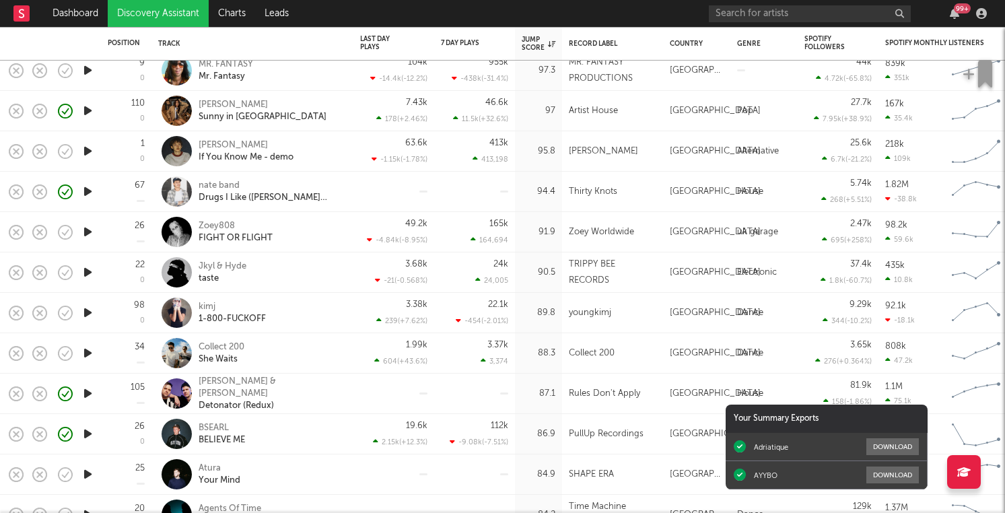
click at [87, 353] on icon "button" at bounding box center [88, 352] width 14 height 17
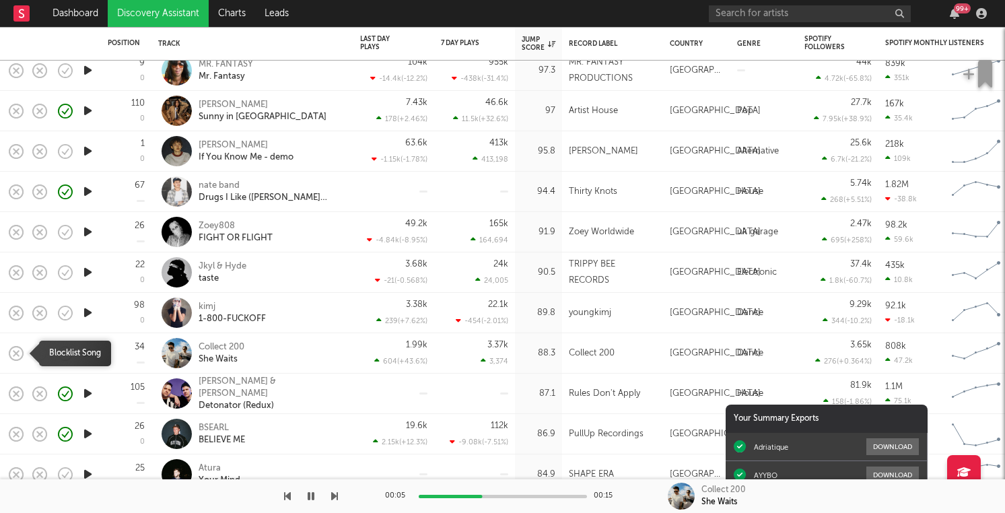
click at [15, 348] on icon "button" at bounding box center [16, 353] width 19 height 19
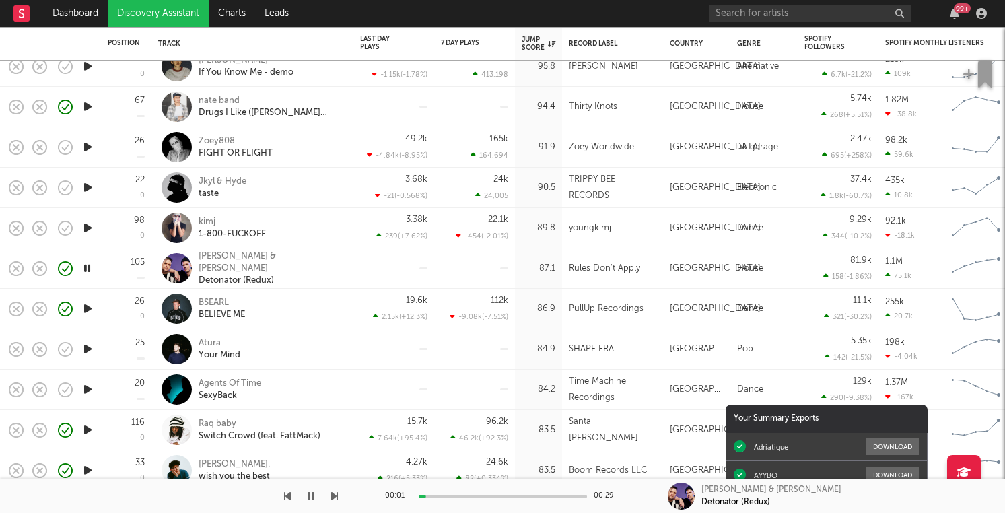
click at [83, 348] on icon "button" at bounding box center [88, 348] width 14 height 17
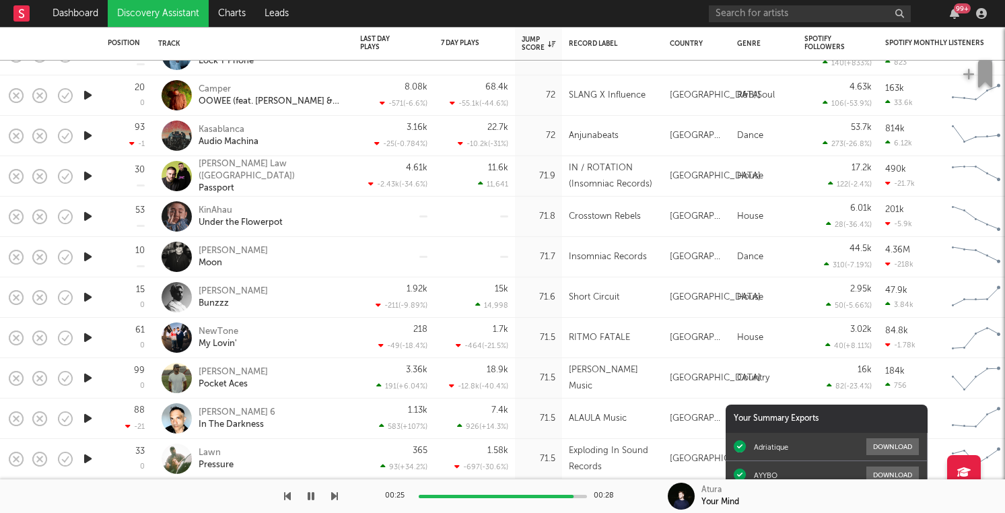
click at [957, 11] on div "99 +" at bounding box center [961, 8] width 17 height 10
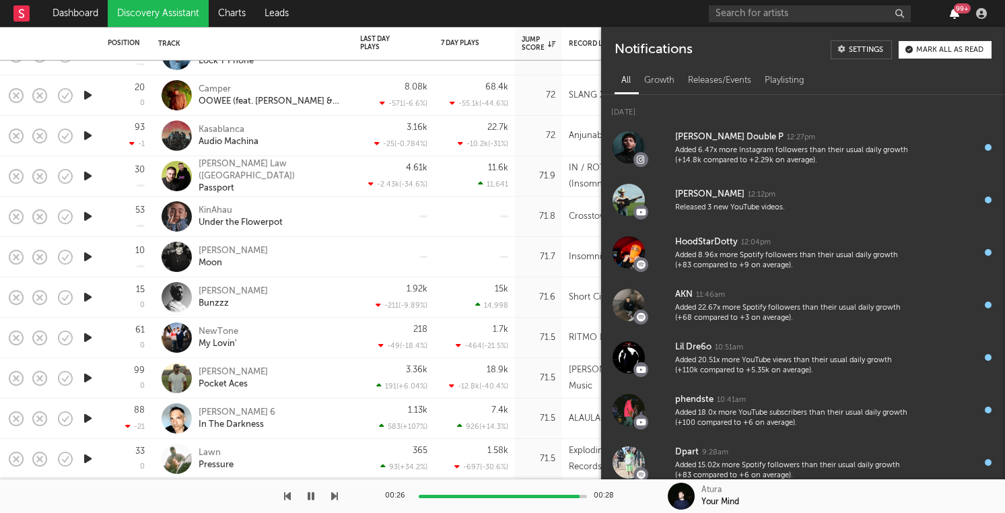
click at [955, 13] on icon "button" at bounding box center [953, 13] width 9 height 11
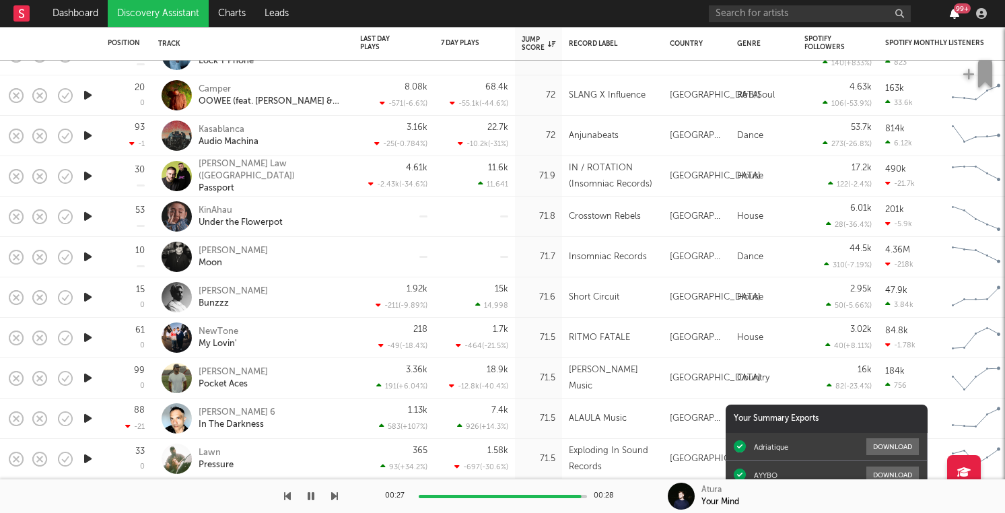
click at [955, 13] on icon "button" at bounding box center [953, 13] width 9 height 11
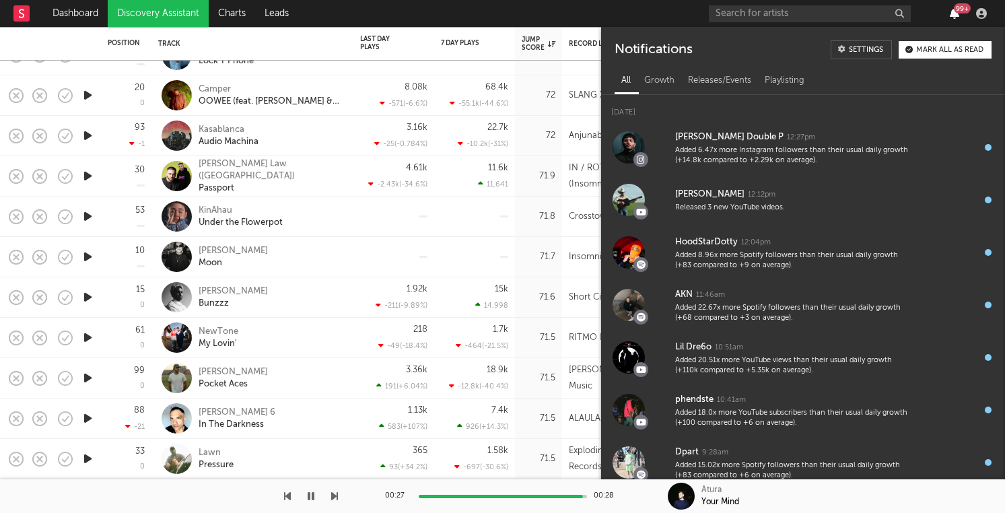
click at [955, 13] on icon "button" at bounding box center [953, 13] width 9 height 11
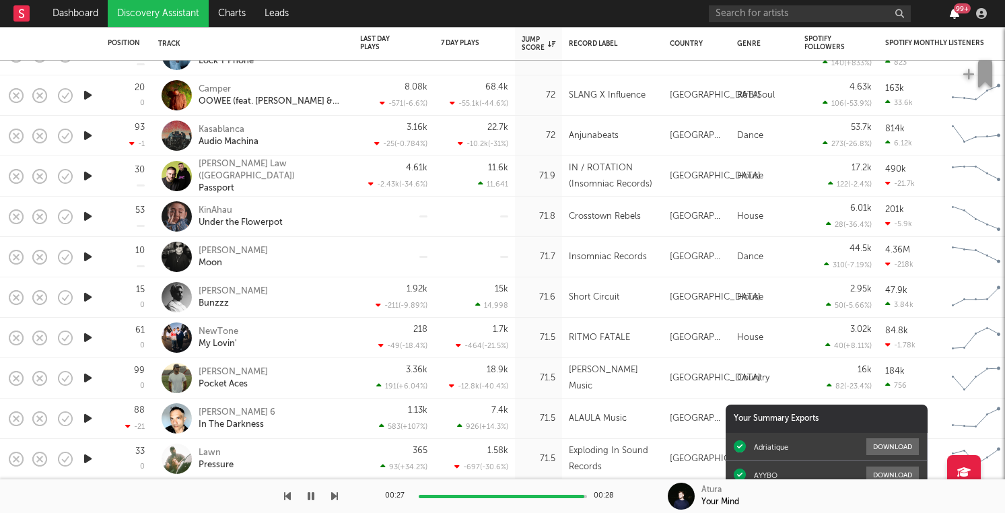
click at [955, 13] on icon "button" at bounding box center [953, 13] width 9 height 11
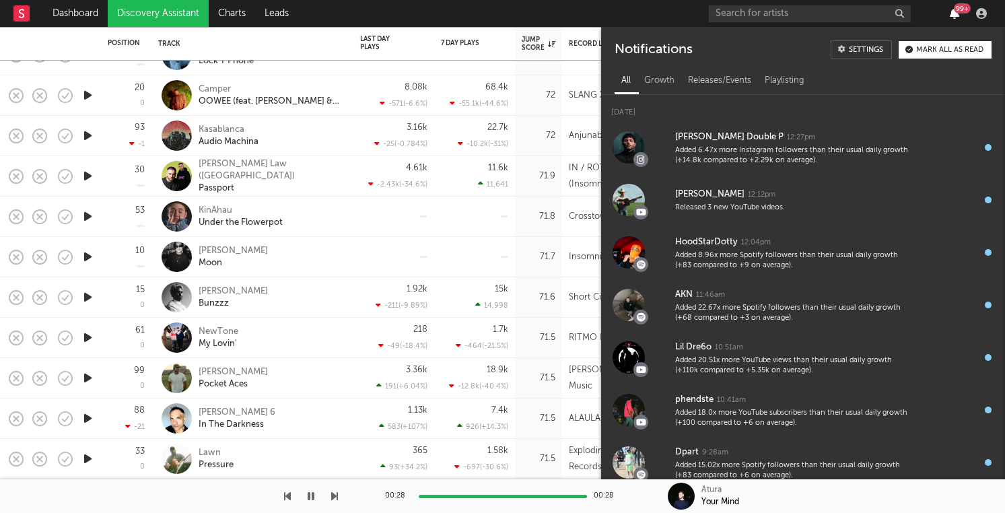
click at [955, 13] on icon "button" at bounding box center [953, 13] width 9 height 11
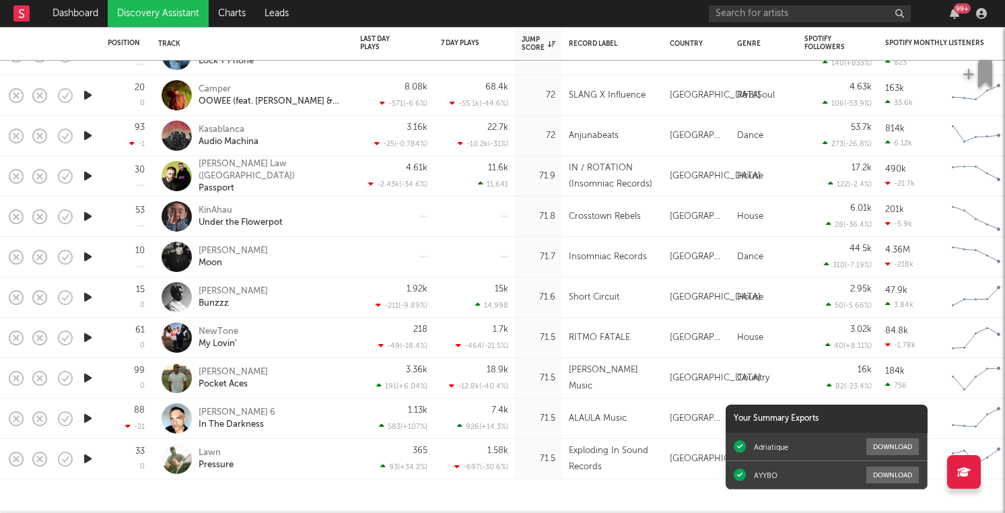
click at [89, 221] on icon "button" at bounding box center [88, 216] width 14 height 17
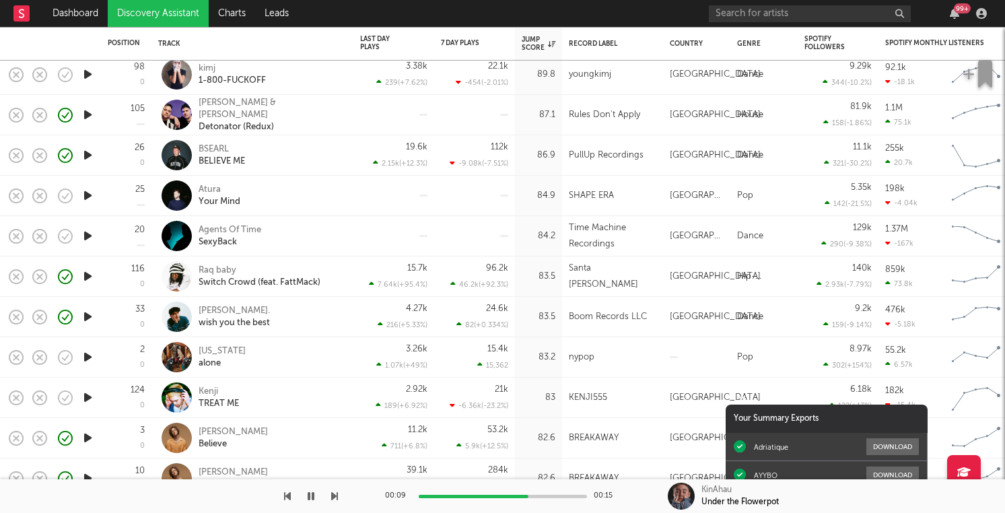
click at [85, 365] on div at bounding box center [87, 357] width 27 height 40
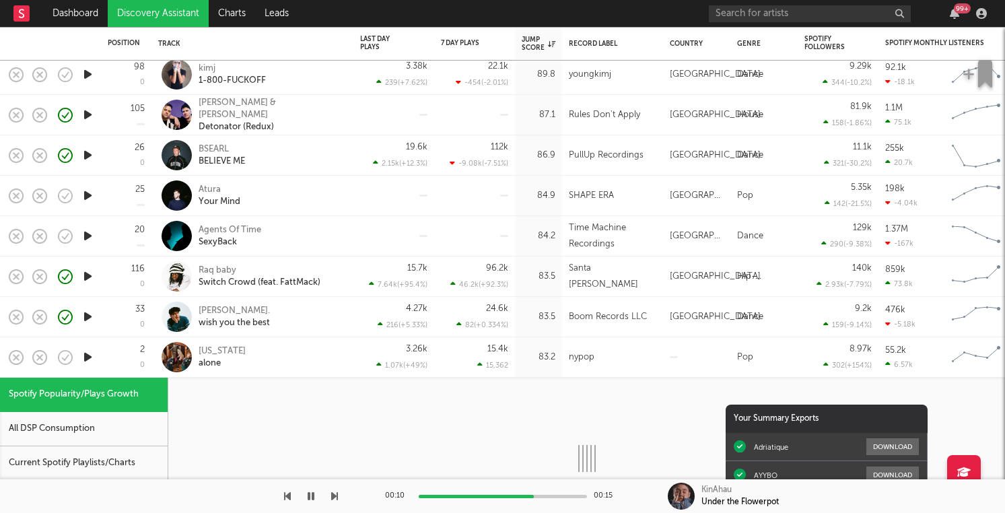
click at [85, 365] on div at bounding box center [87, 357] width 27 height 40
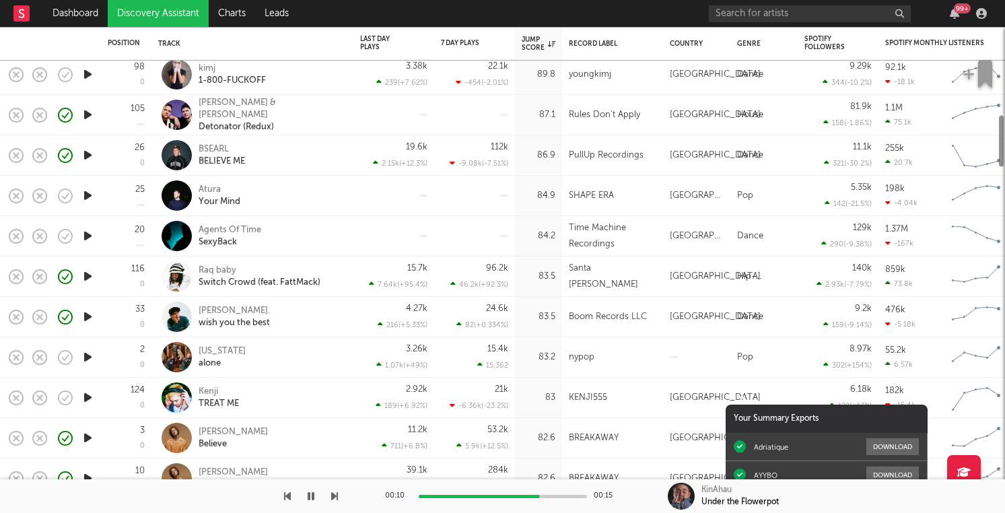
click at [85, 356] on icon "button" at bounding box center [88, 357] width 14 height 17
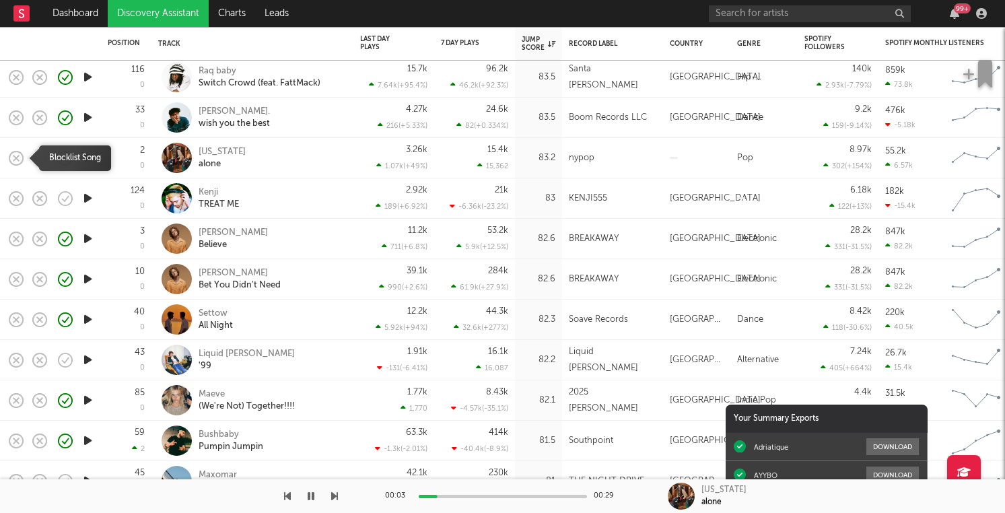
click at [15, 155] on icon "button" at bounding box center [16, 158] width 19 height 19
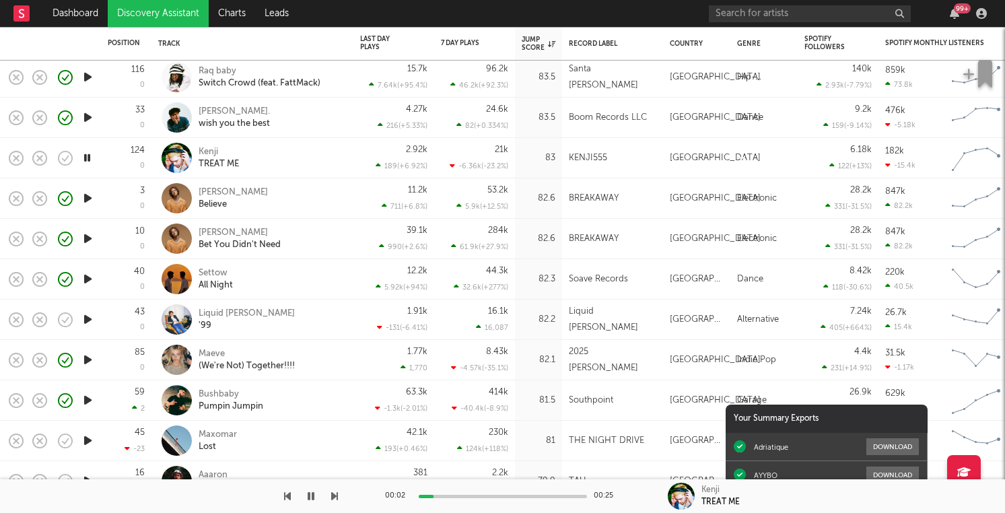
click at [85, 318] on icon "button" at bounding box center [88, 319] width 14 height 17
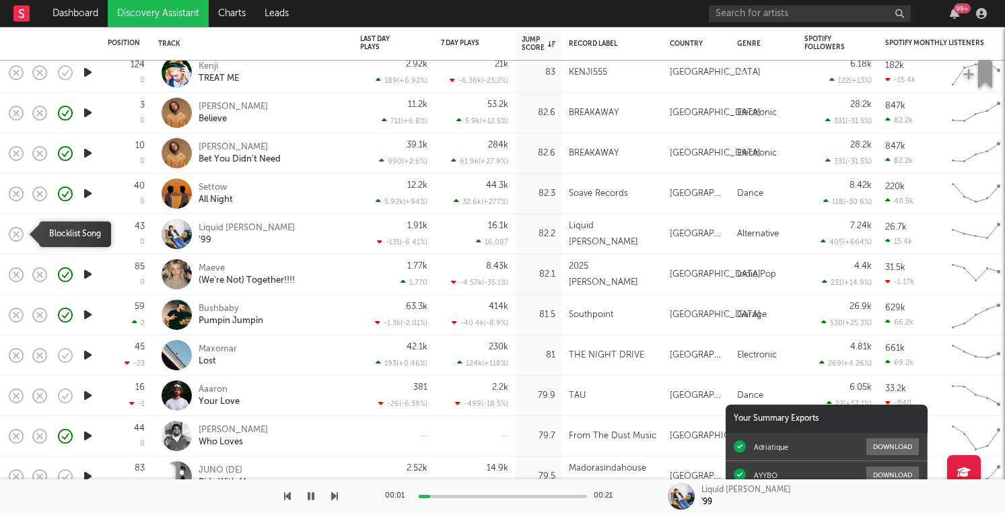
click at [21, 235] on icon "button" at bounding box center [16, 234] width 19 height 19
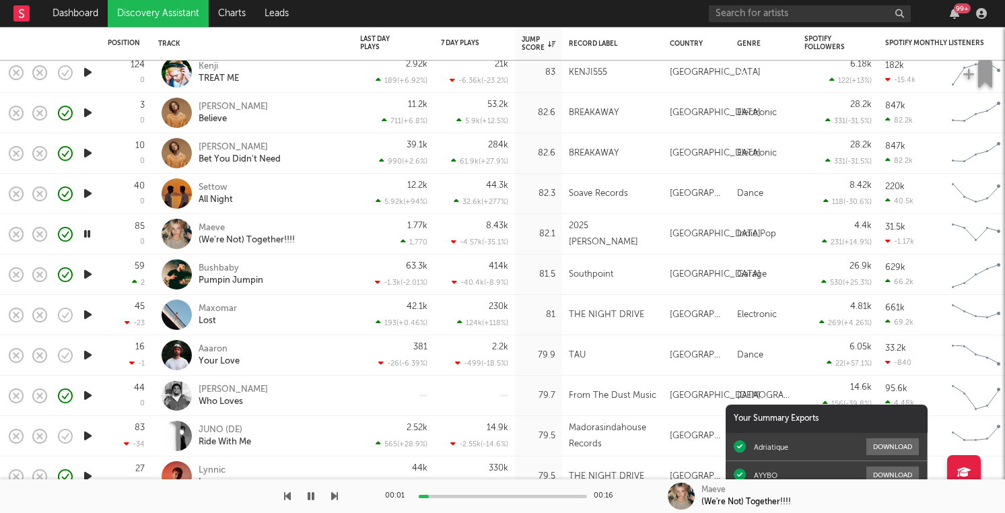
click at [89, 312] on icon "button" at bounding box center [88, 314] width 14 height 17
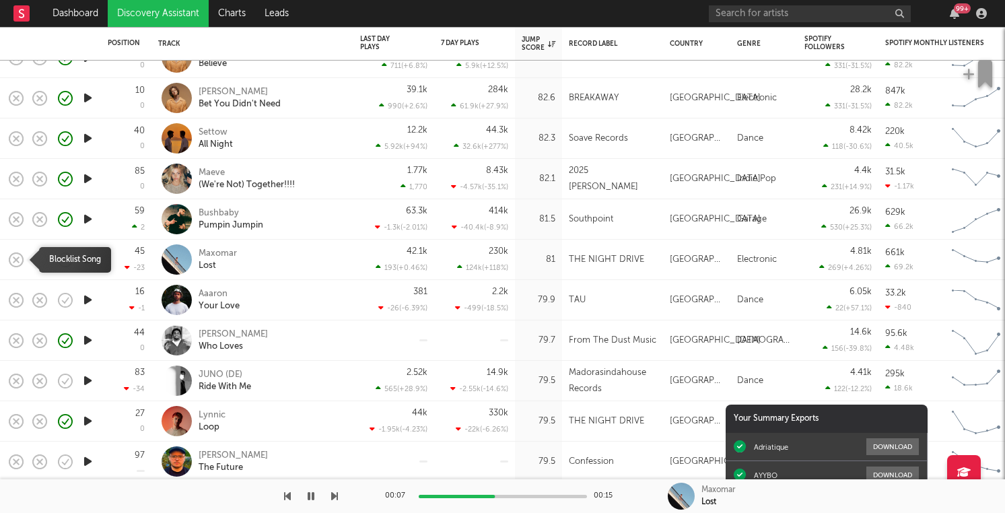
click at [16, 262] on icon "button" at bounding box center [16, 259] width 19 height 19
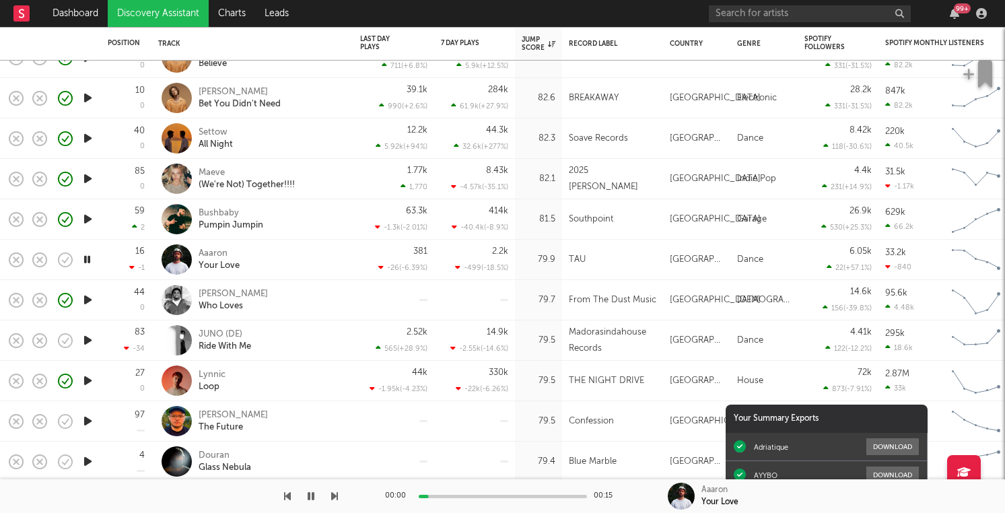
click at [17, 258] on rect "button" at bounding box center [15, 258] width 5 height 5
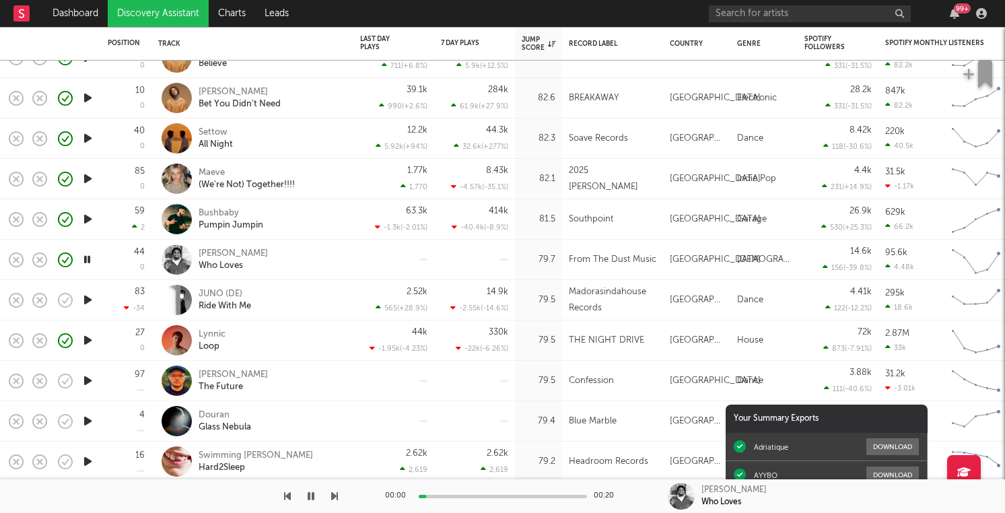
click at [88, 298] on icon "button" at bounding box center [88, 299] width 14 height 17
click at [15, 297] on icon "button" at bounding box center [16, 300] width 19 height 19
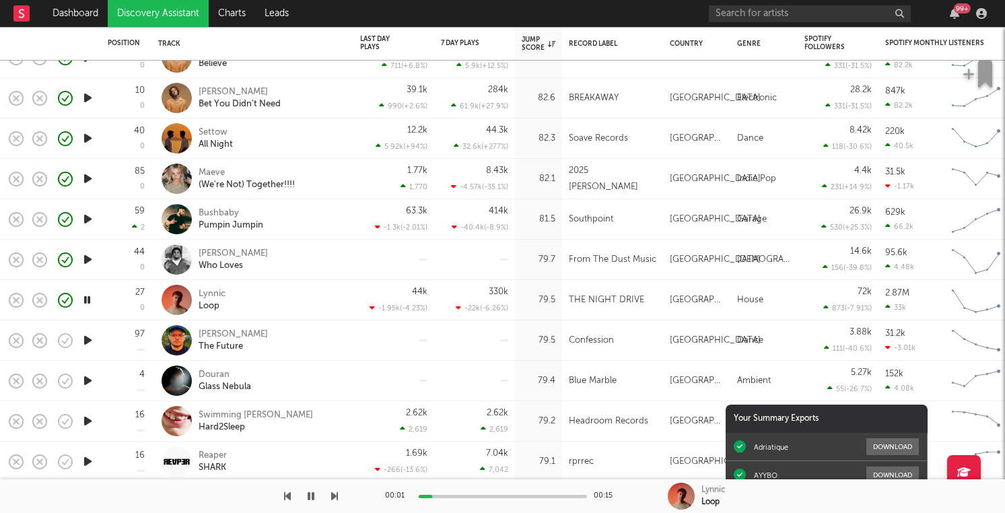
click at [91, 339] on icon "button" at bounding box center [88, 340] width 14 height 17
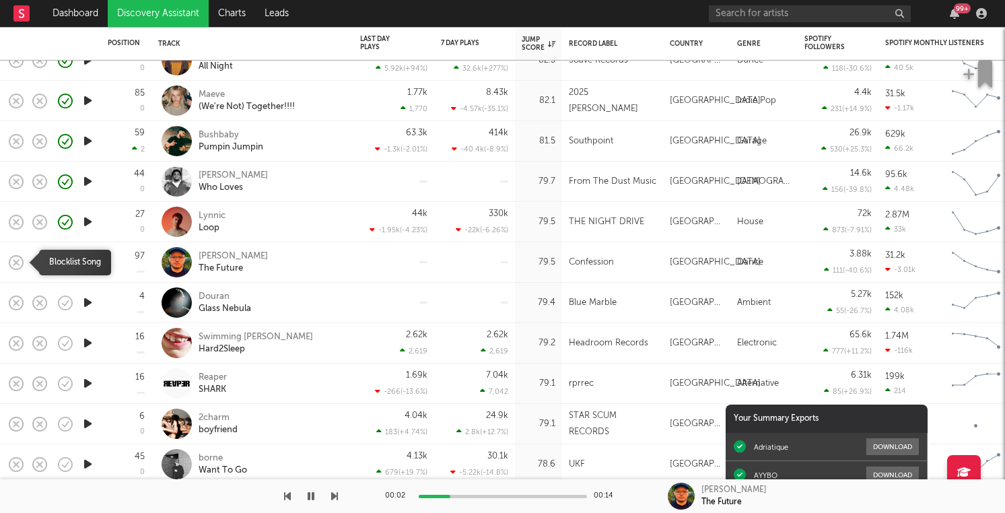
click at [14, 264] on rect "button" at bounding box center [15, 261] width 5 height 5
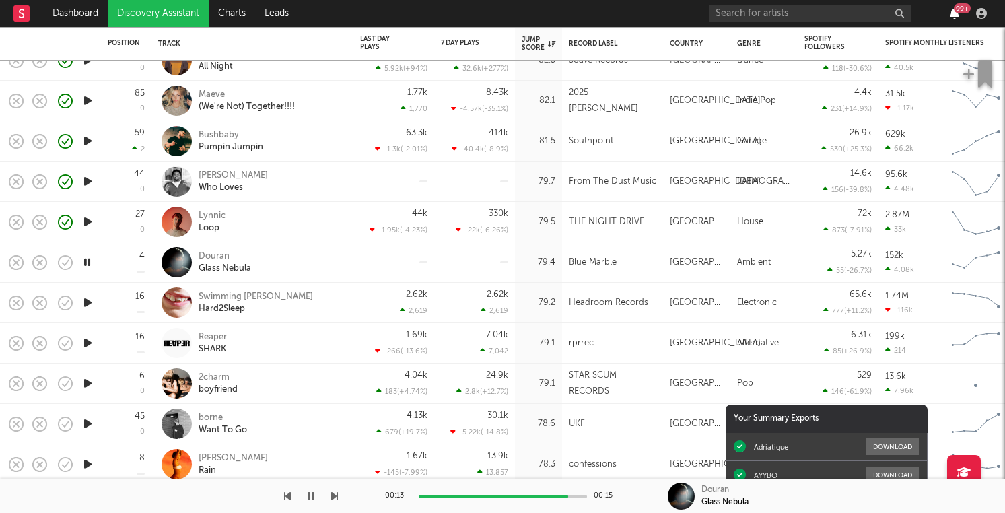
click at [953, 15] on icon "button" at bounding box center [953, 13] width 9 height 11
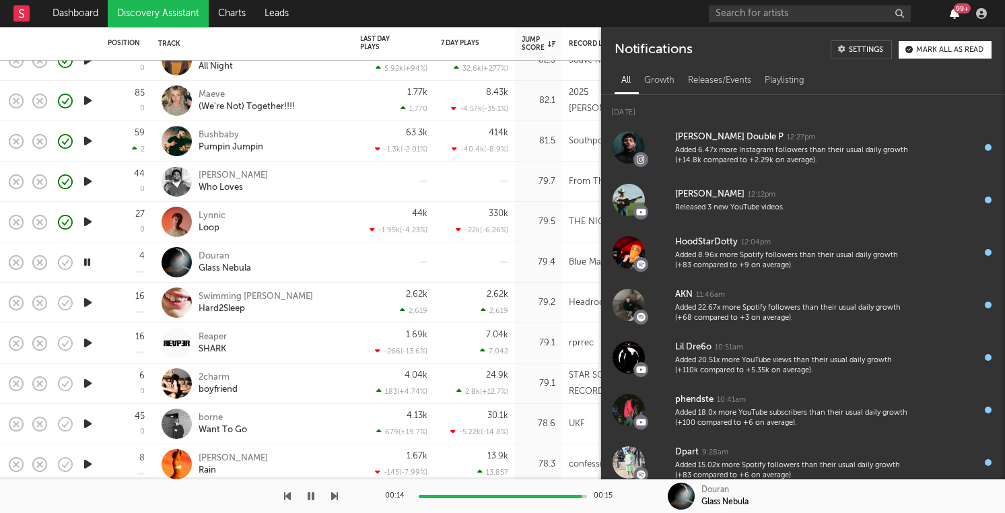
click at [953, 15] on icon "button" at bounding box center [953, 13] width 9 height 11
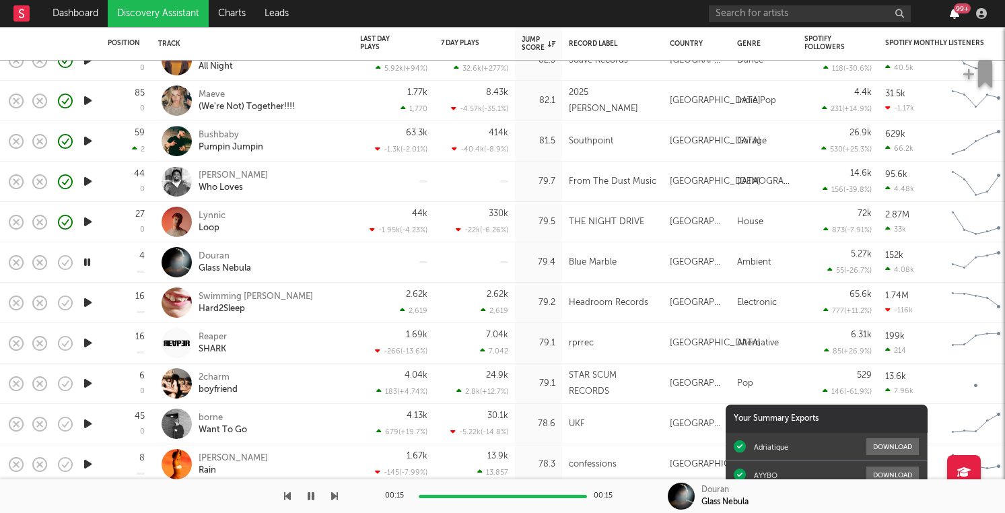
click at [953, 15] on icon "button" at bounding box center [953, 13] width 9 height 11
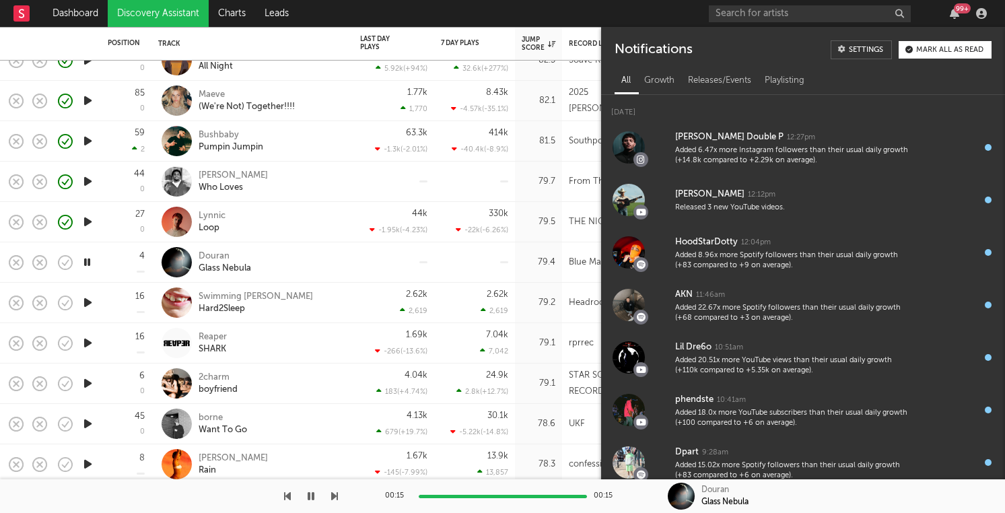
click at [946, 13] on div "99 +" at bounding box center [954, 13] width 20 height 11
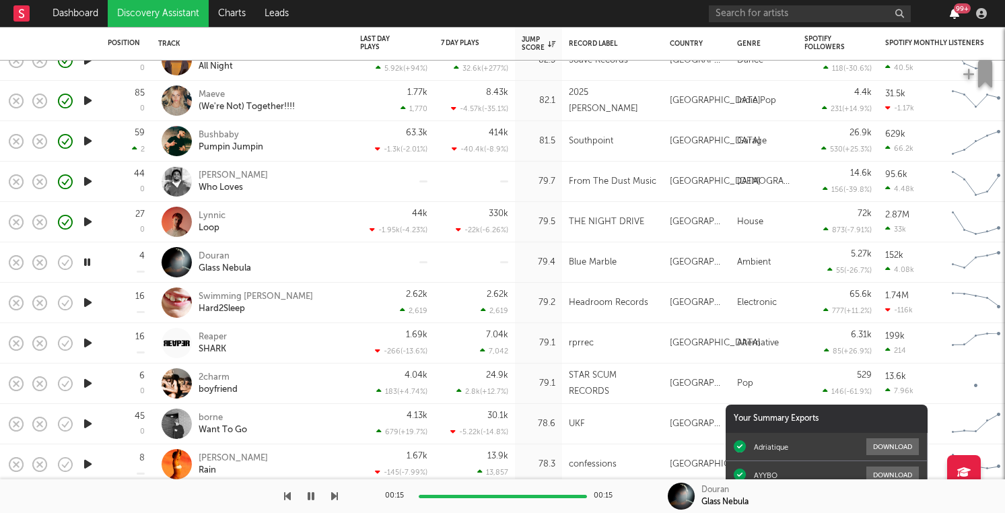
click at [953, 13] on icon "button" at bounding box center [953, 13] width 9 height 11
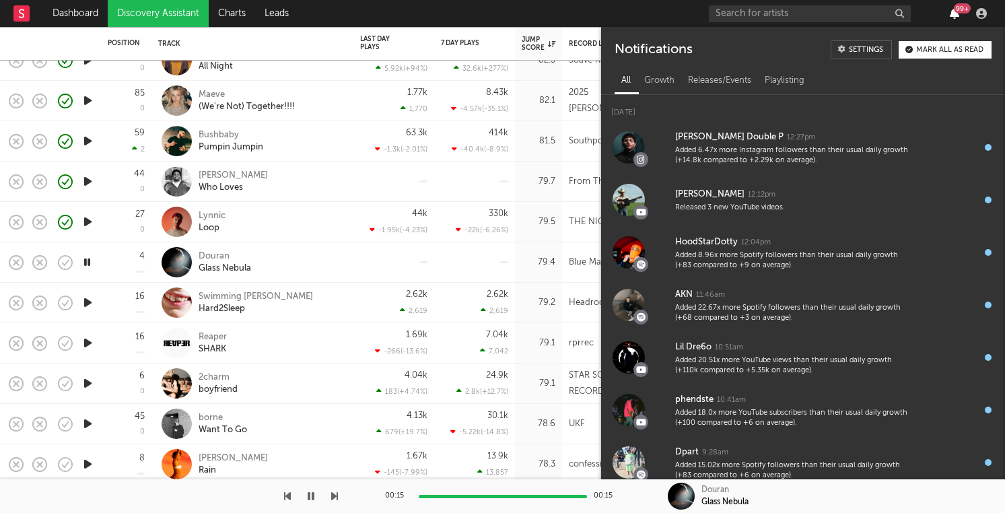
click at [953, 13] on icon "button" at bounding box center [953, 13] width 9 height 11
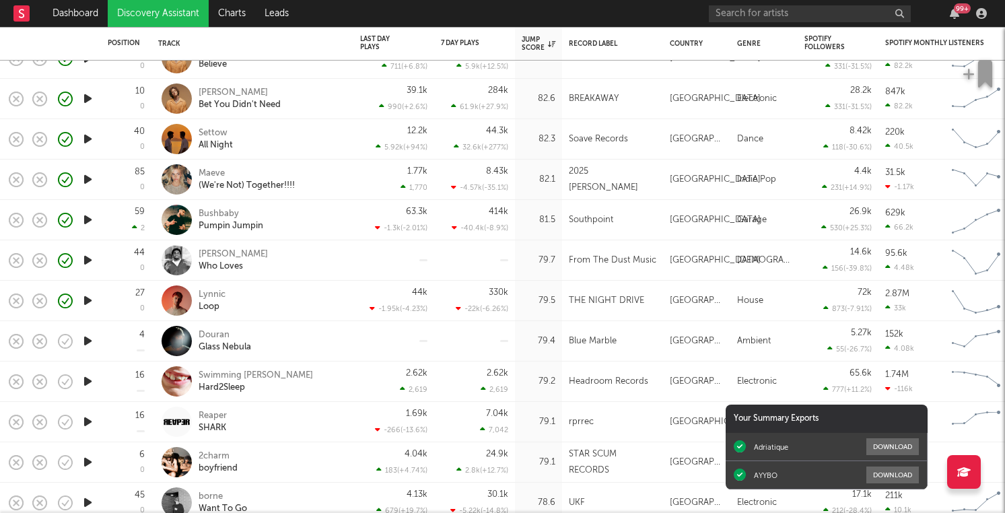
click at [85, 425] on icon "button" at bounding box center [88, 421] width 14 height 17
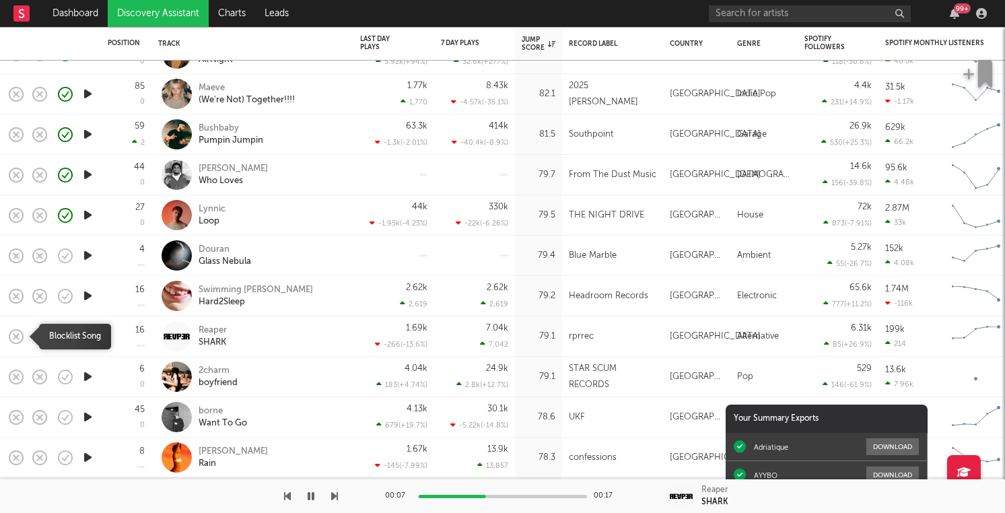
click at [20, 333] on icon "button" at bounding box center [16, 336] width 19 height 19
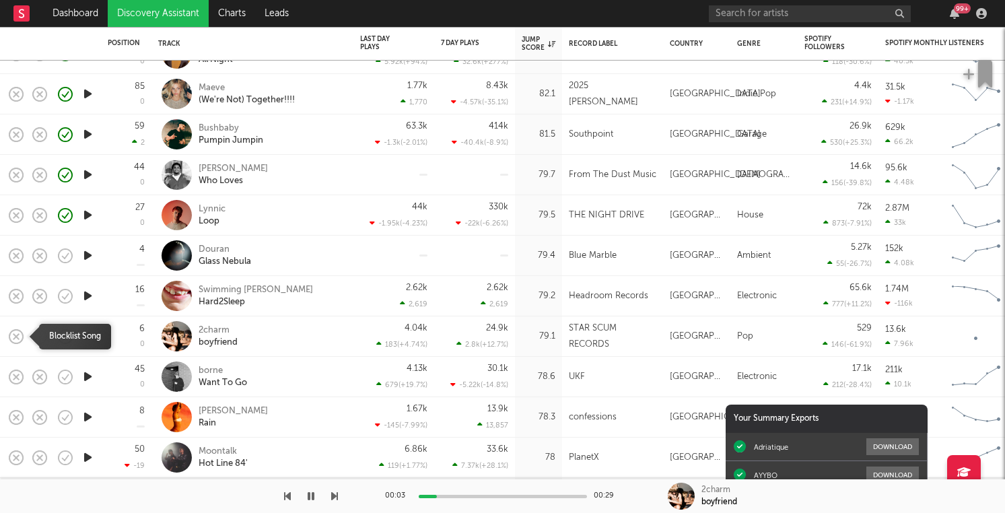
click at [17, 337] on rect "button" at bounding box center [15, 335] width 5 height 5
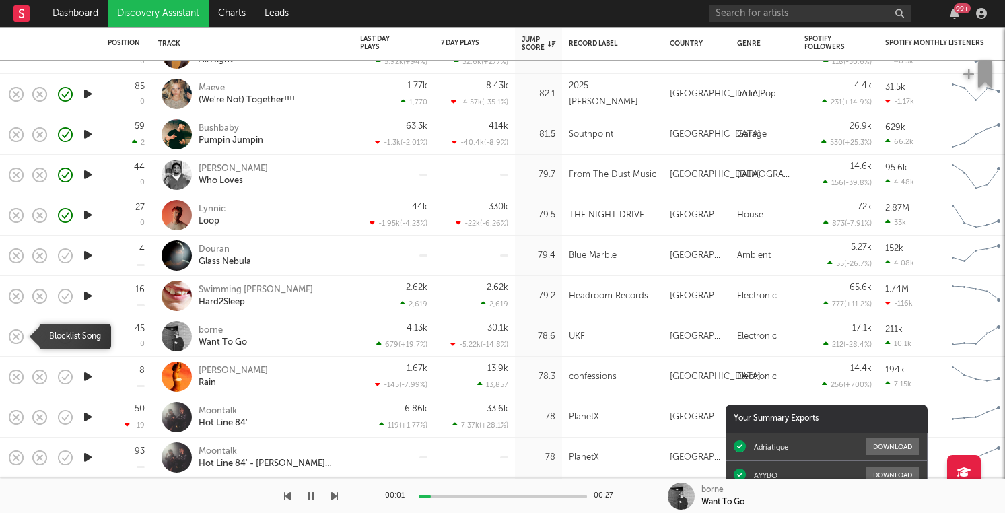
click at [17, 337] on rect "button" at bounding box center [15, 335] width 5 height 5
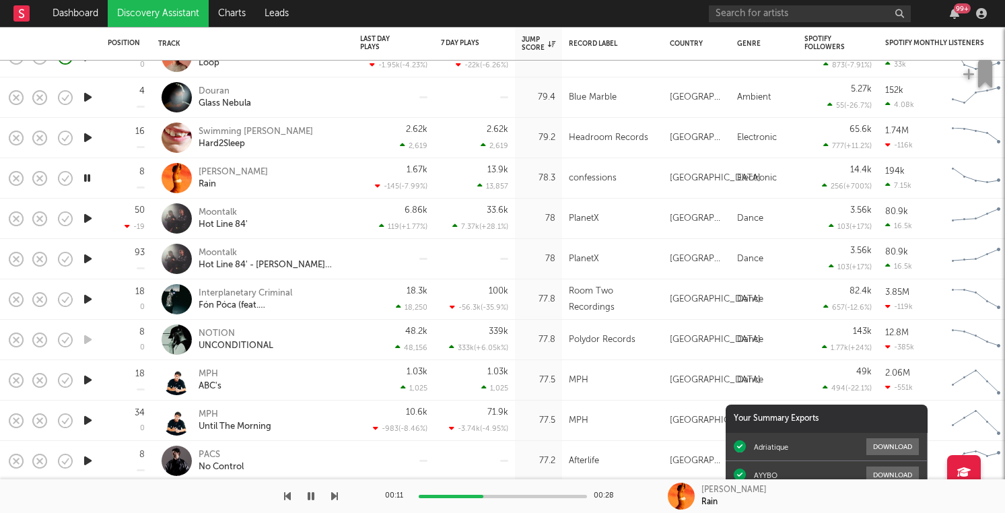
click at [92, 219] on icon "button" at bounding box center [88, 218] width 14 height 17
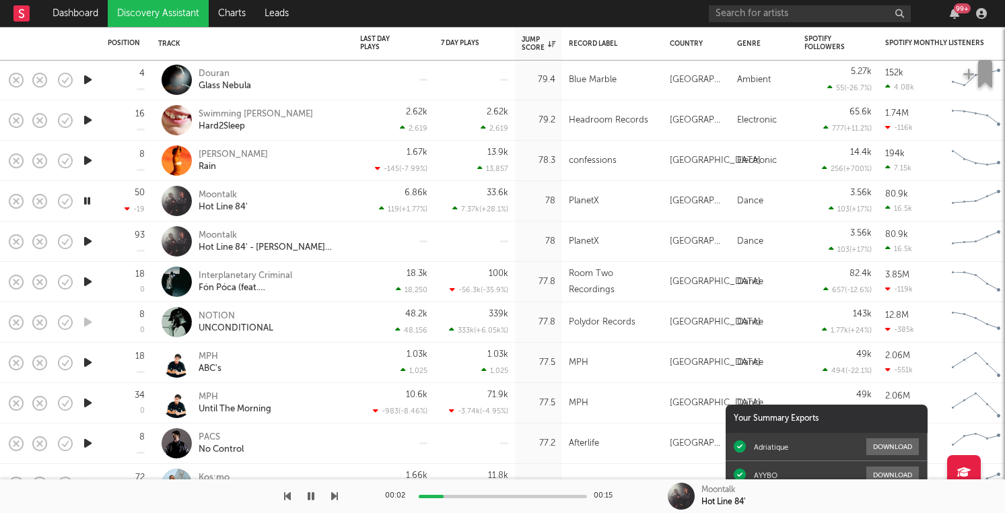
click at [63, 202] on icon "button" at bounding box center [63, 202] width 3 height 3
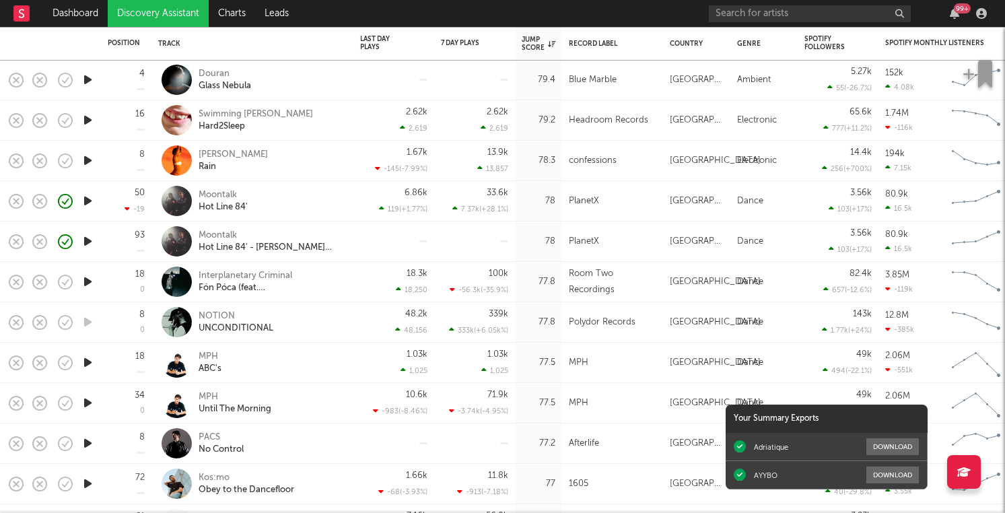
click at [91, 282] on icon "button" at bounding box center [88, 281] width 14 height 17
click at [959, 15] on div "99 +" at bounding box center [954, 13] width 20 height 11
click at [958, 15] on icon "button" at bounding box center [953, 13] width 9 height 11
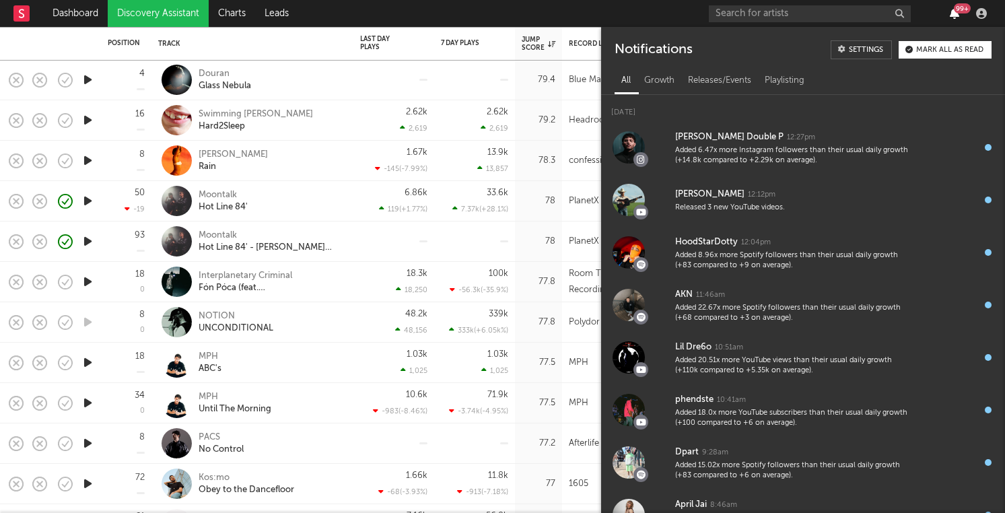
click at [957, 15] on icon "button" at bounding box center [953, 13] width 9 height 11
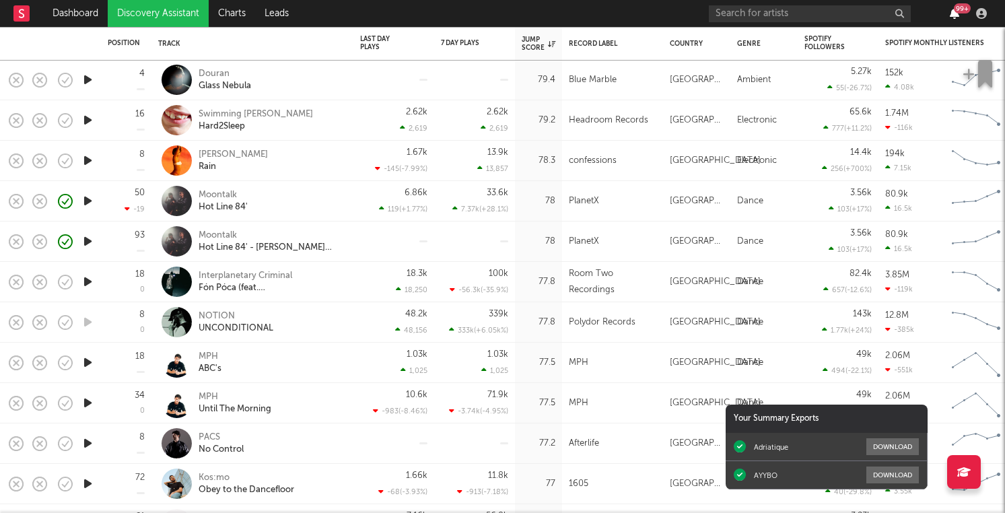
click at [957, 15] on icon "button" at bounding box center [953, 13] width 9 height 11
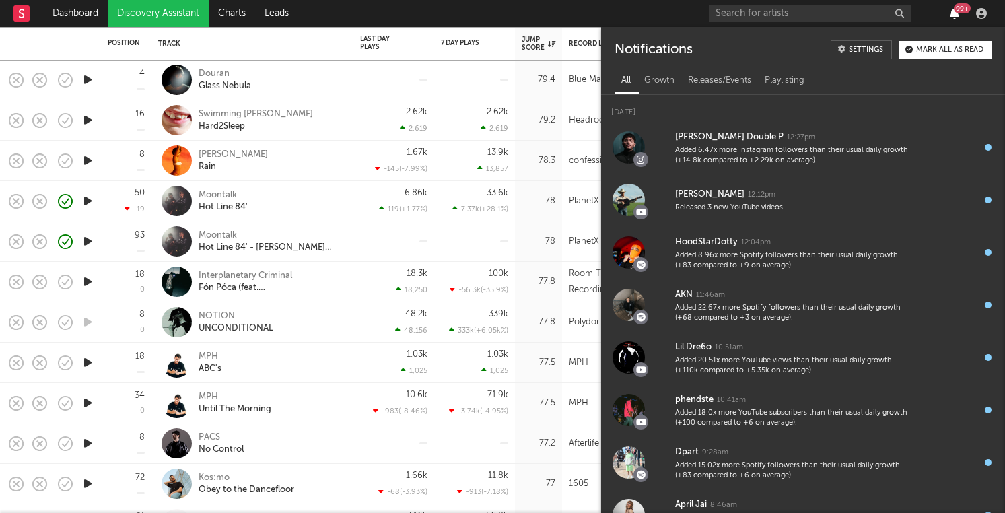
click at [957, 15] on icon "button" at bounding box center [953, 13] width 9 height 11
